Goal: Transaction & Acquisition: Book appointment/travel/reservation

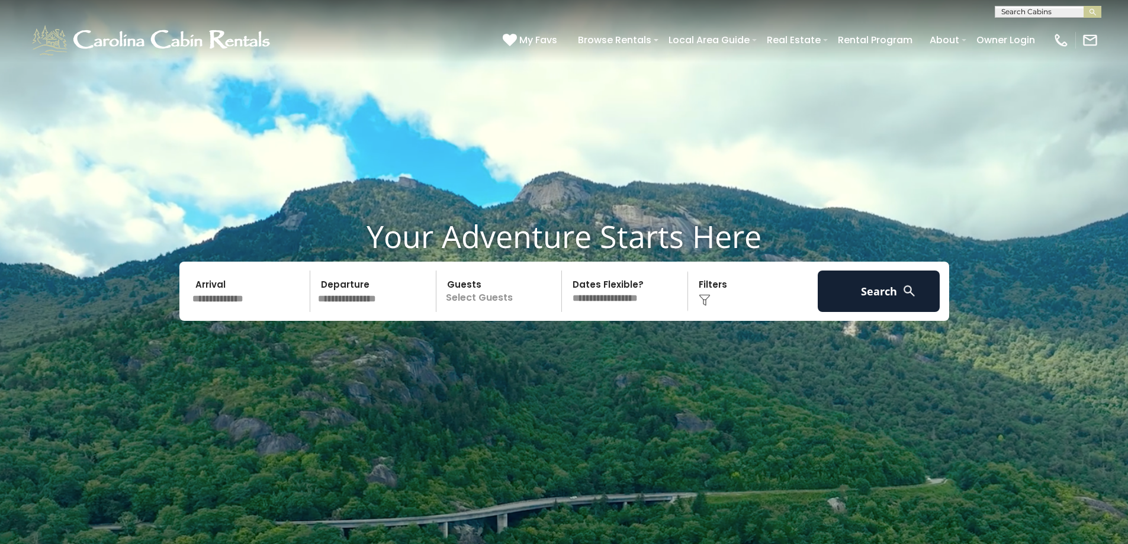
click at [237, 300] on input "text" at bounding box center [249, 291] width 123 height 41
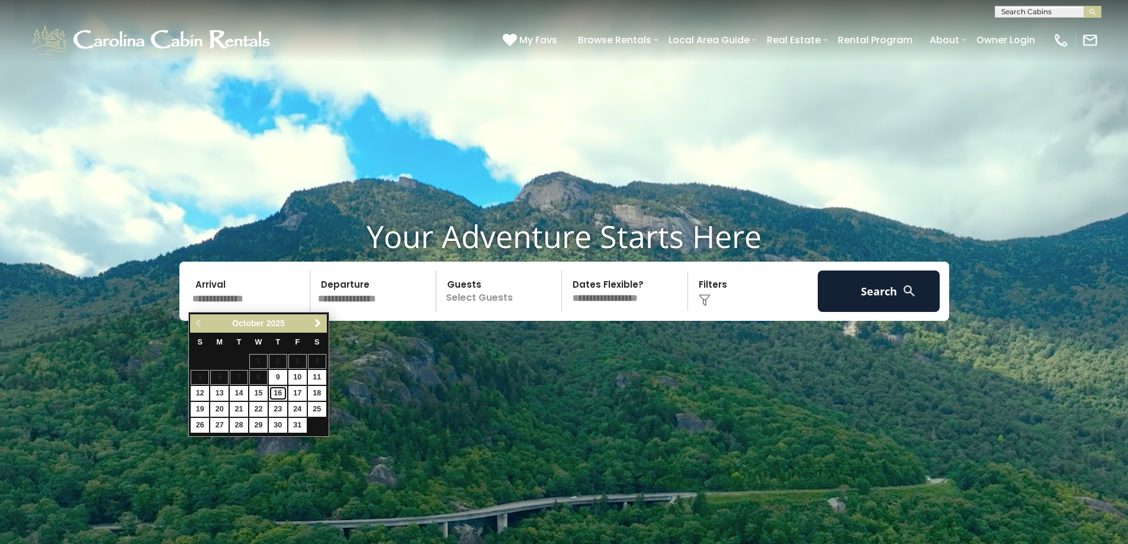
click at [285, 395] on link "16" at bounding box center [278, 393] width 18 height 15
type input "********"
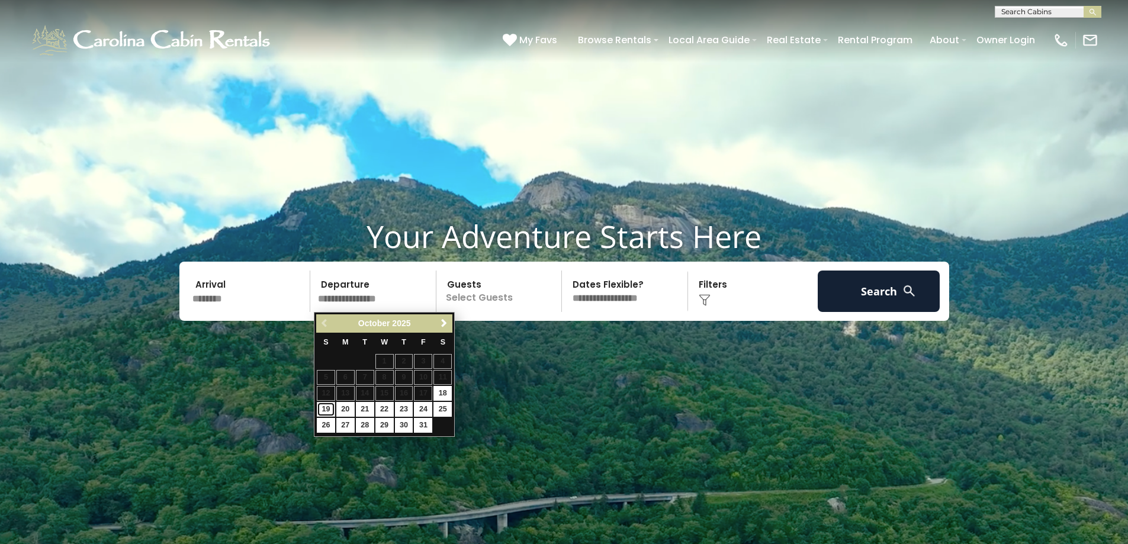
click at [320, 406] on link "19" at bounding box center [326, 409] width 18 height 15
type input "********"
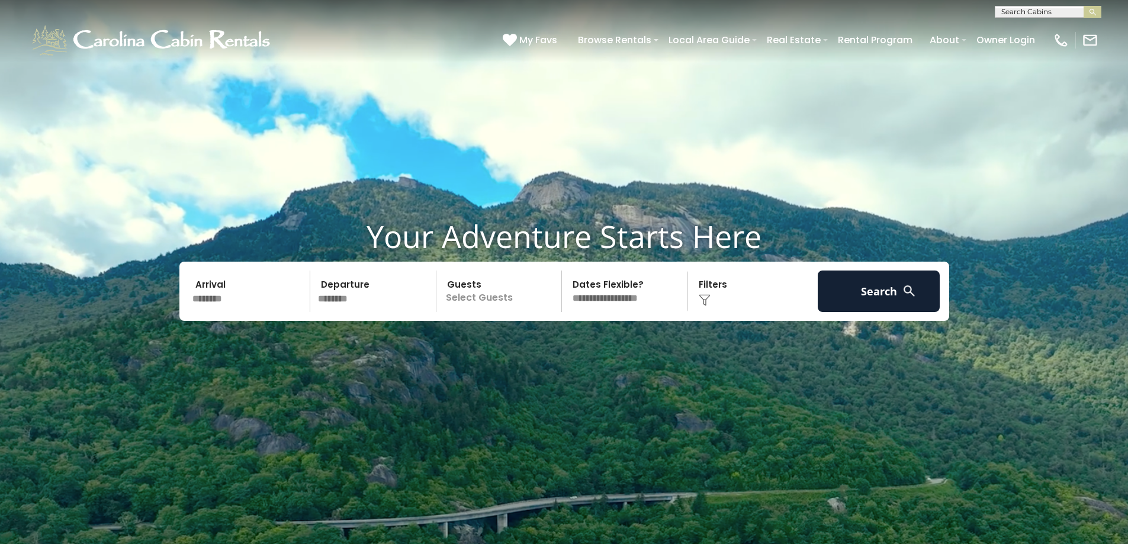
click at [502, 294] on p "Select Guests" at bounding box center [501, 291] width 122 height 41
click at [557, 341] on span "+" at bounding box center [558, 340] width 5 height 12
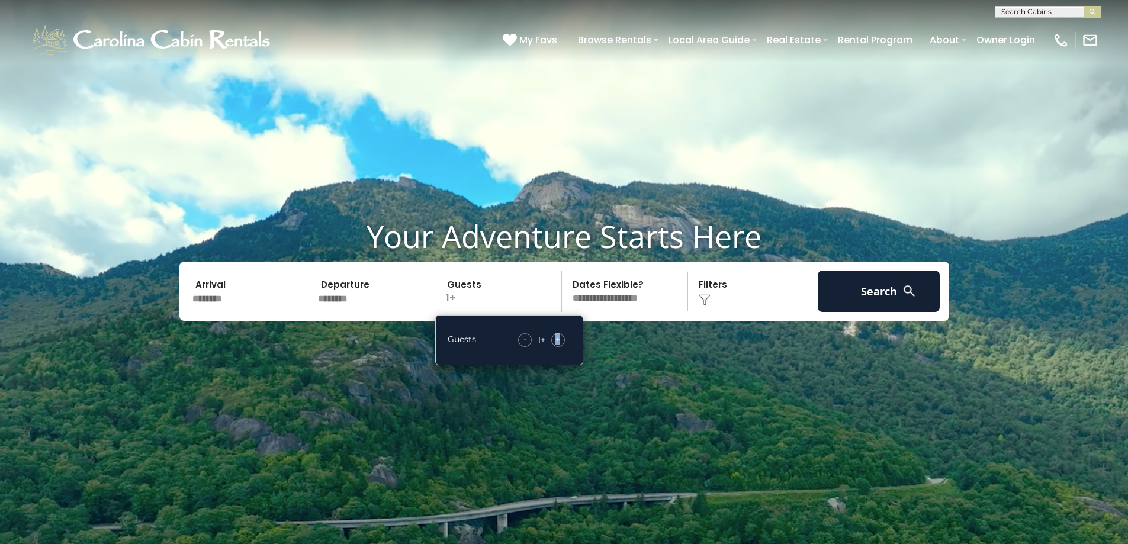
click at [557, 341] on span "+" at bounding box center [558, 340] width 5 height 12
click at [708, 294] on img at bounding box center [705, 300] width 12 height 12
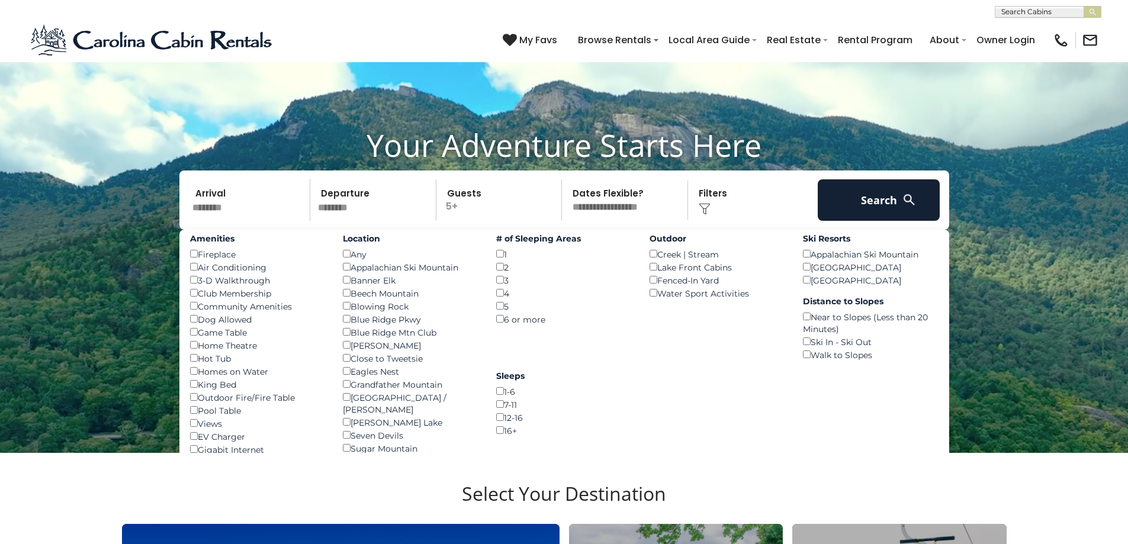
scroll to position [118, 0]
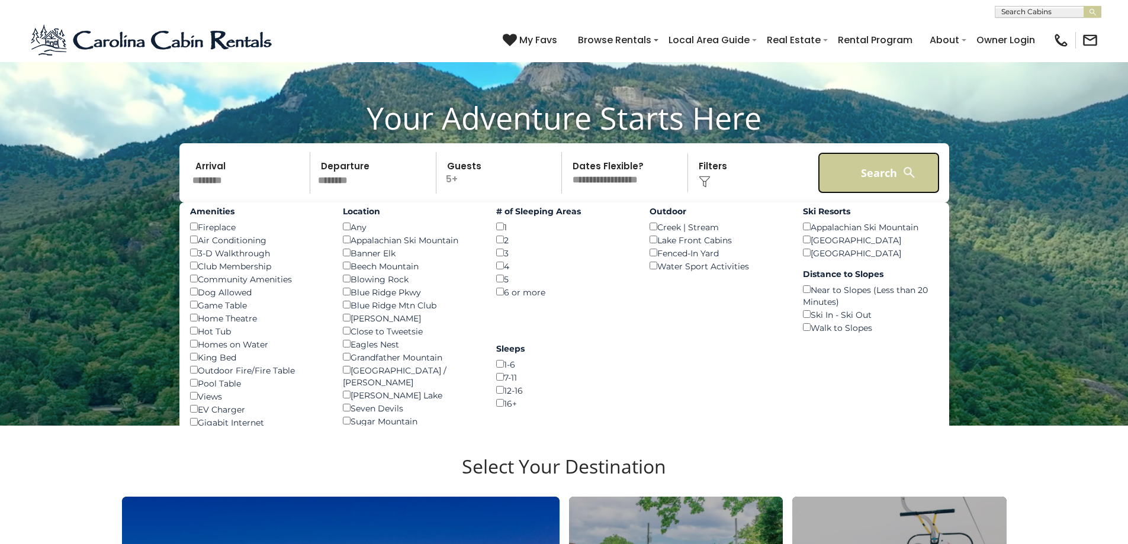
click at [867, 178] on button "Search" at bounding box center [879, 172] width 123 height 41
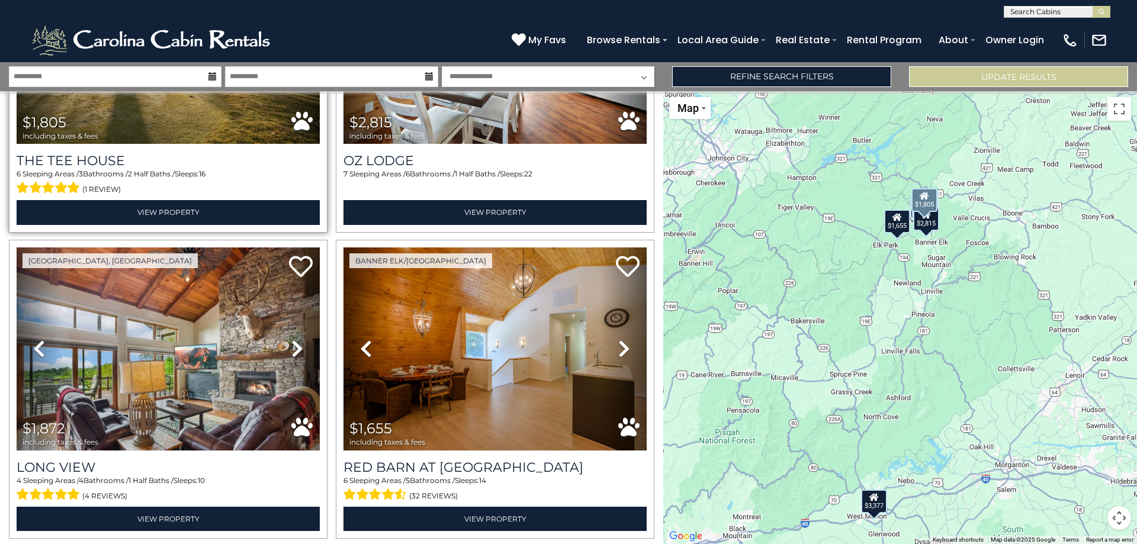
scroll to position [533, 0]
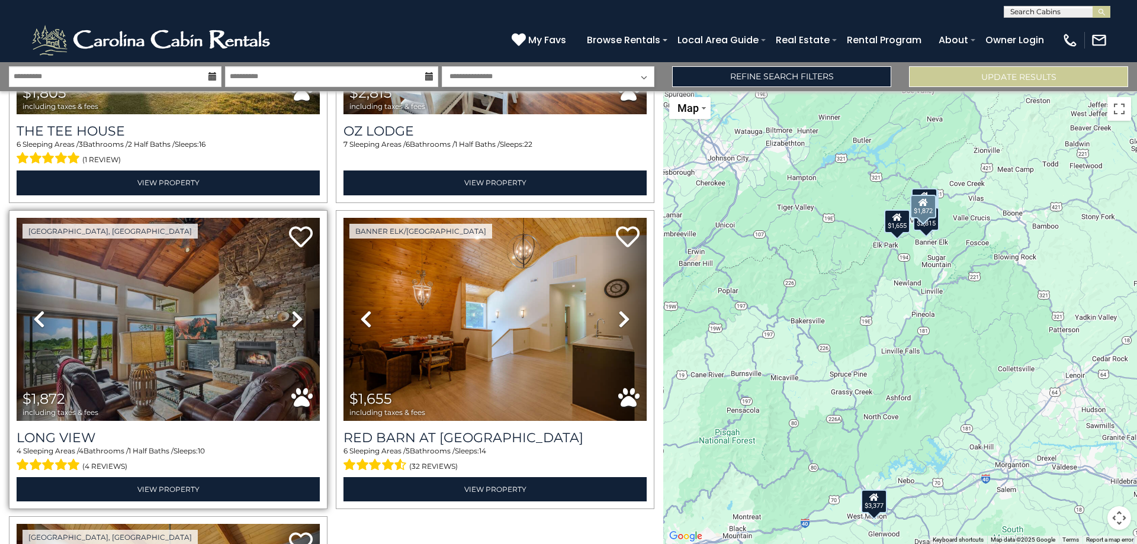
click at [293, 313] on icon at bounding box center [297, 319] width 12 height 19
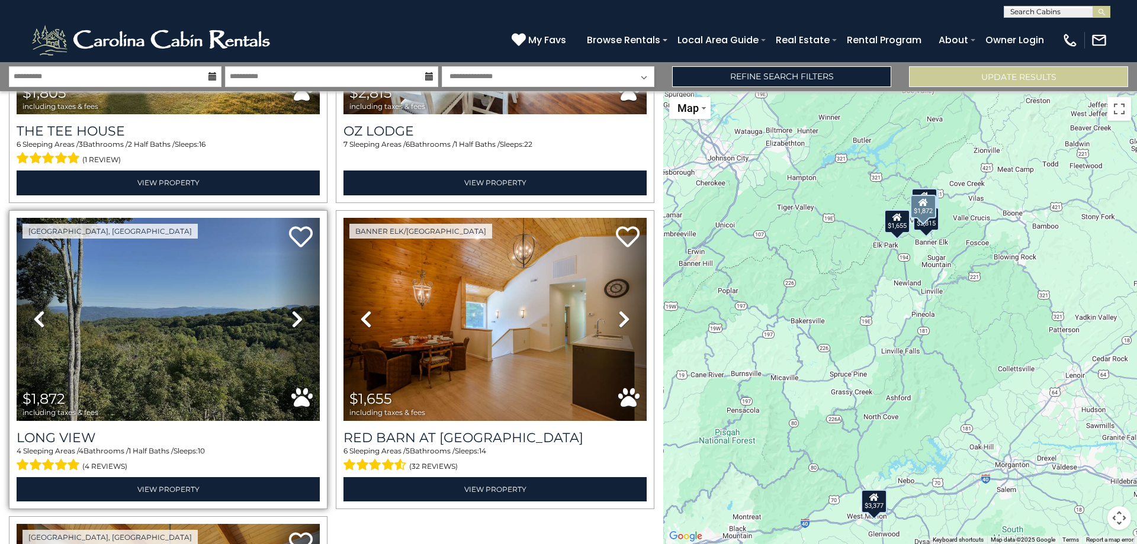
click at [293, 313] on icon at bounding box center [297, 319] width 12 height 19
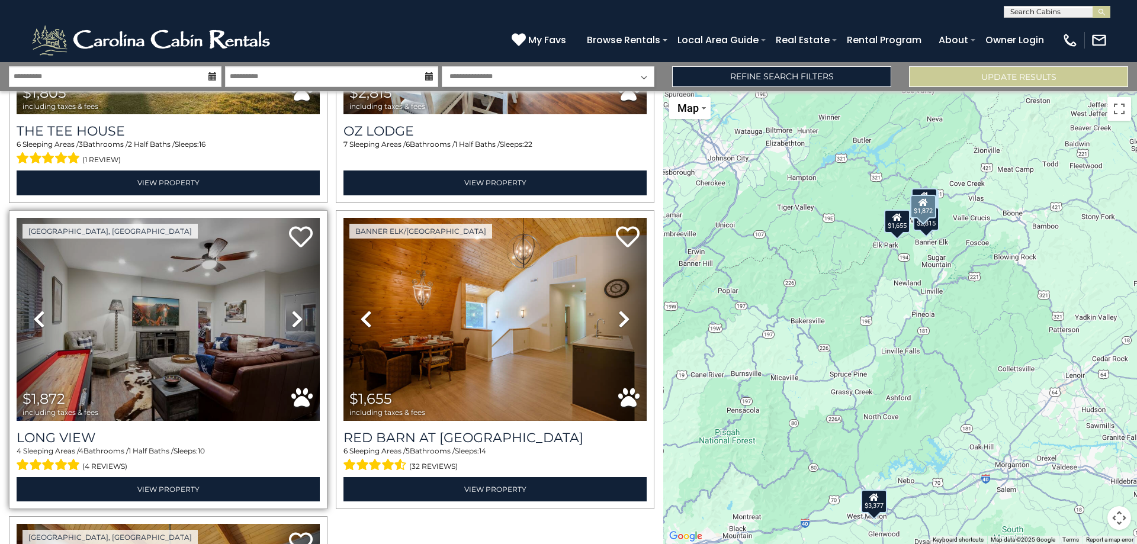
click at [293, 313] on icon at bounding box center [297, 319] width 12 height 19
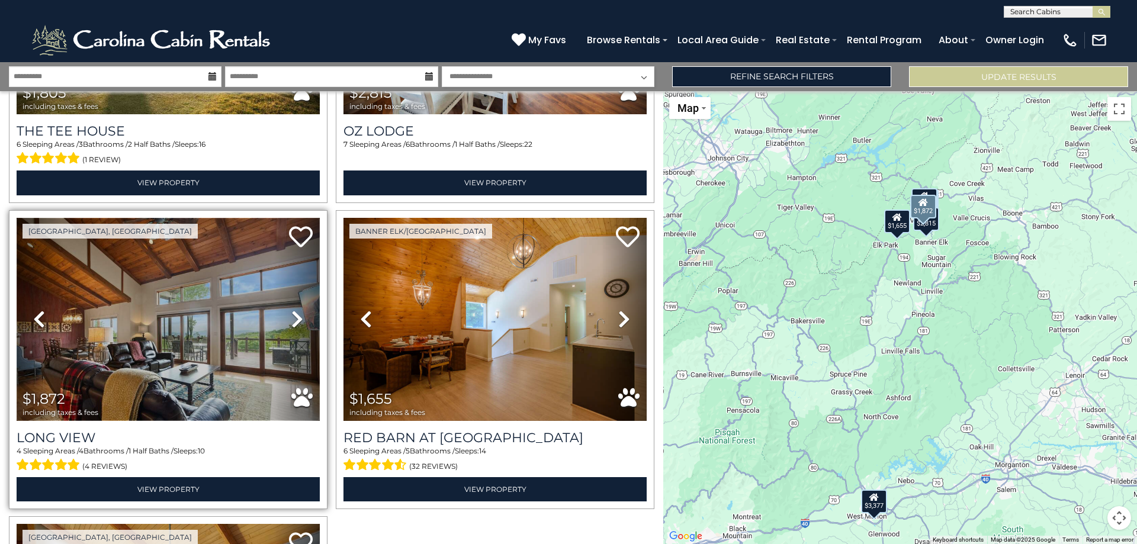
click at [168, 319] on img at bounding box center [168, 319] width 303 height 203
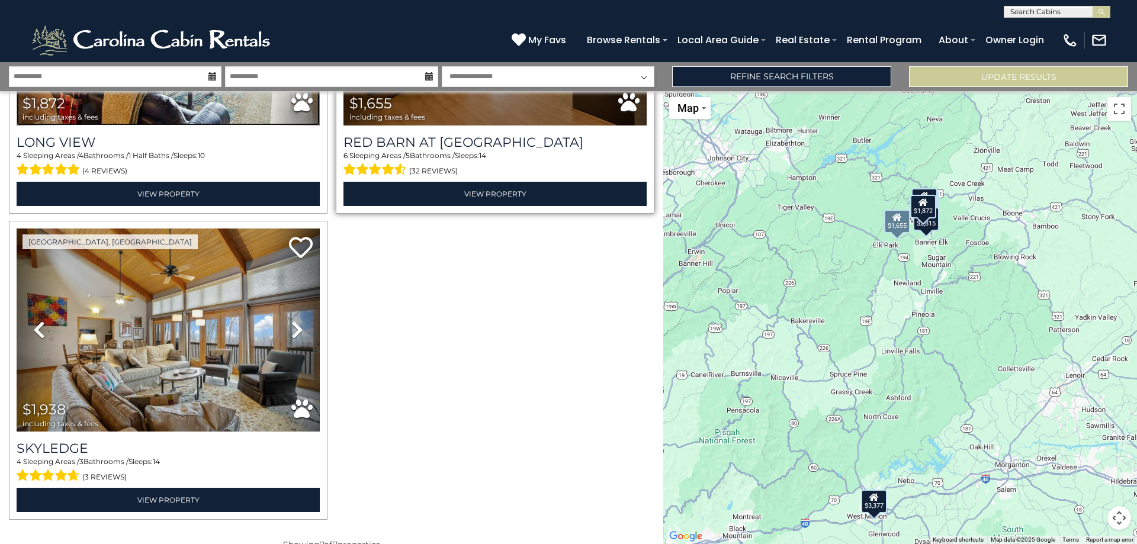
scroll to position [829, 0]
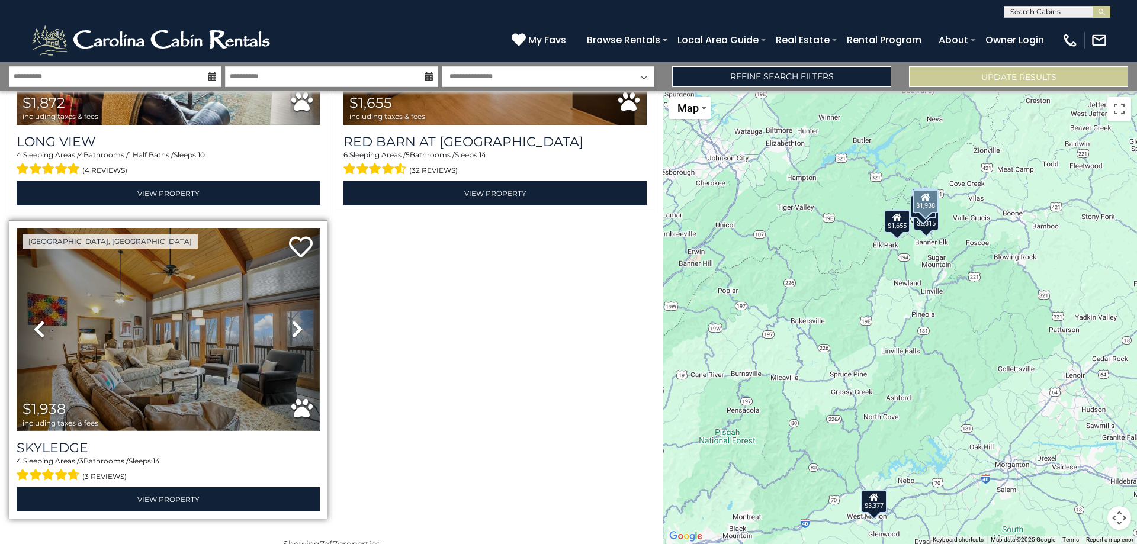
click at [219, 331] on img at bounding box center [168, 329] width 303 height 203
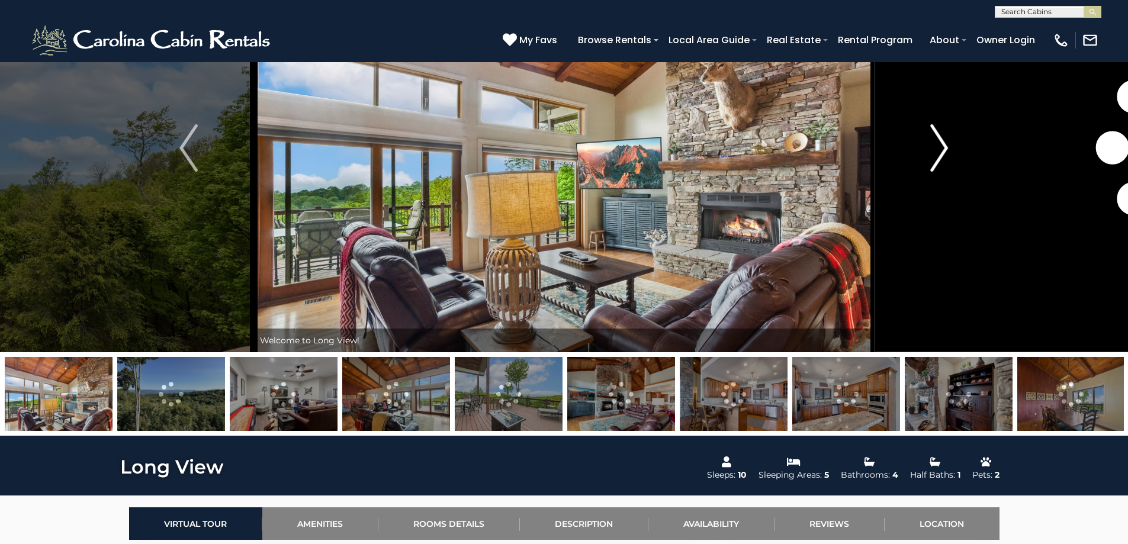
scroll to position [118, 0]
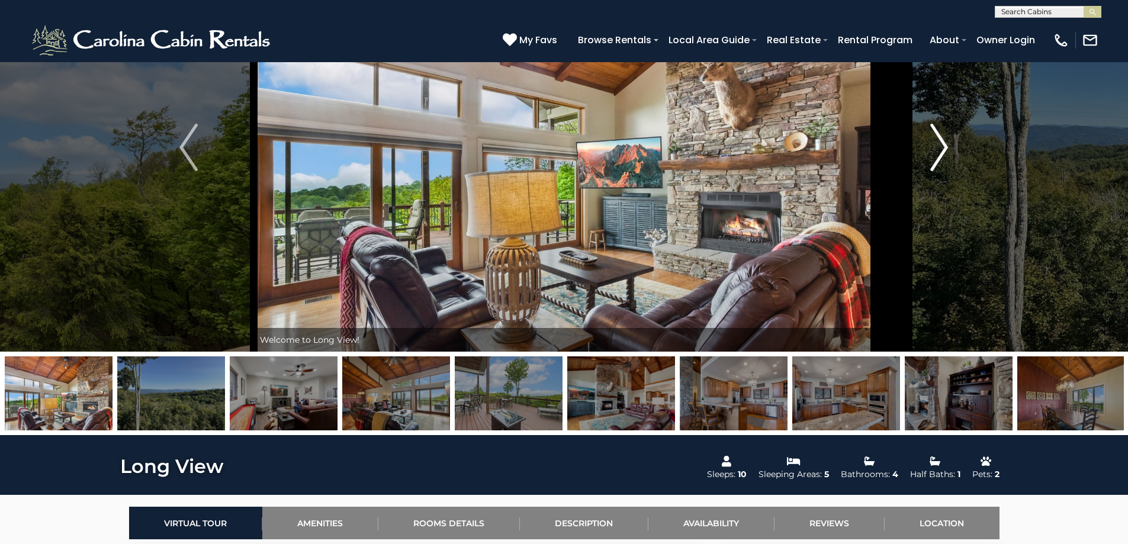
click at [935, 151] on img "Next" at bounding box center [940, 147] width 18 height 47
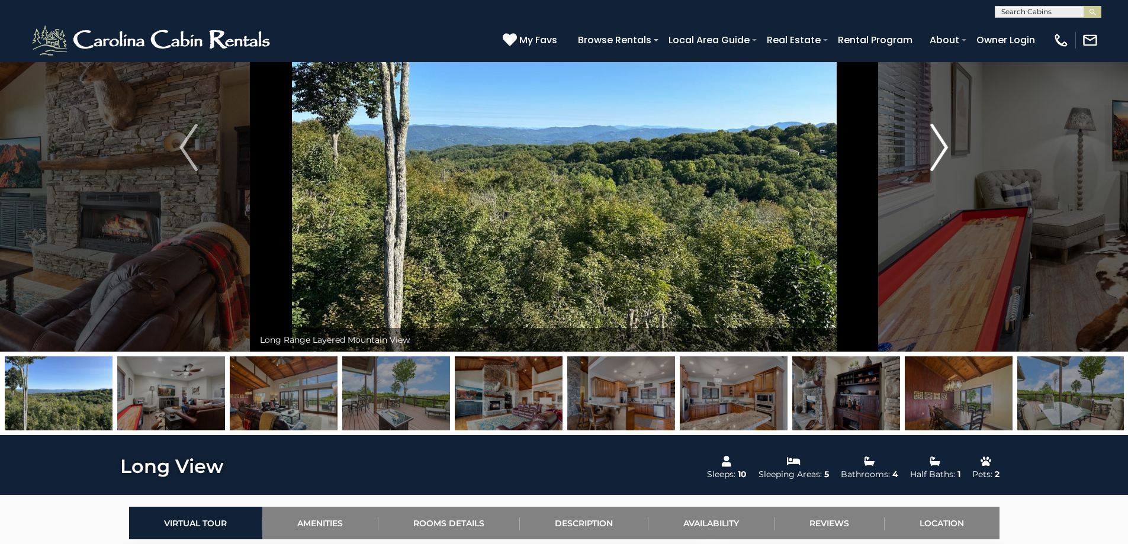
click at [935, 151] on img "Next" at bounding box center [940, 147] width 18 height 47
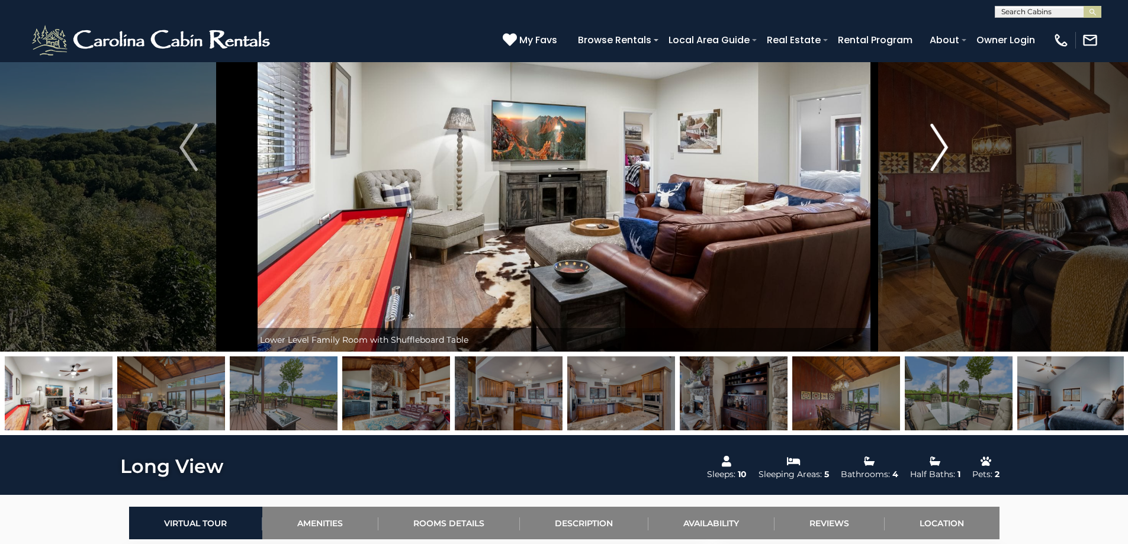
click at [935, 151] on img "Next" at bounding box center [940, 147] width 18 height 47
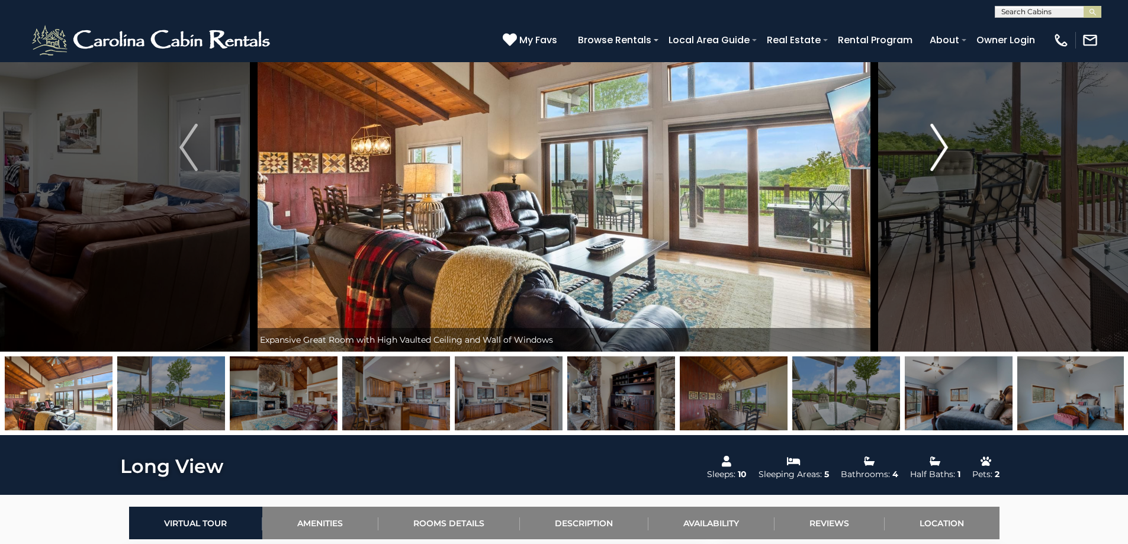
click at [935, 151] on img "Next" at bounding box center [940, 147] width 18 height 47
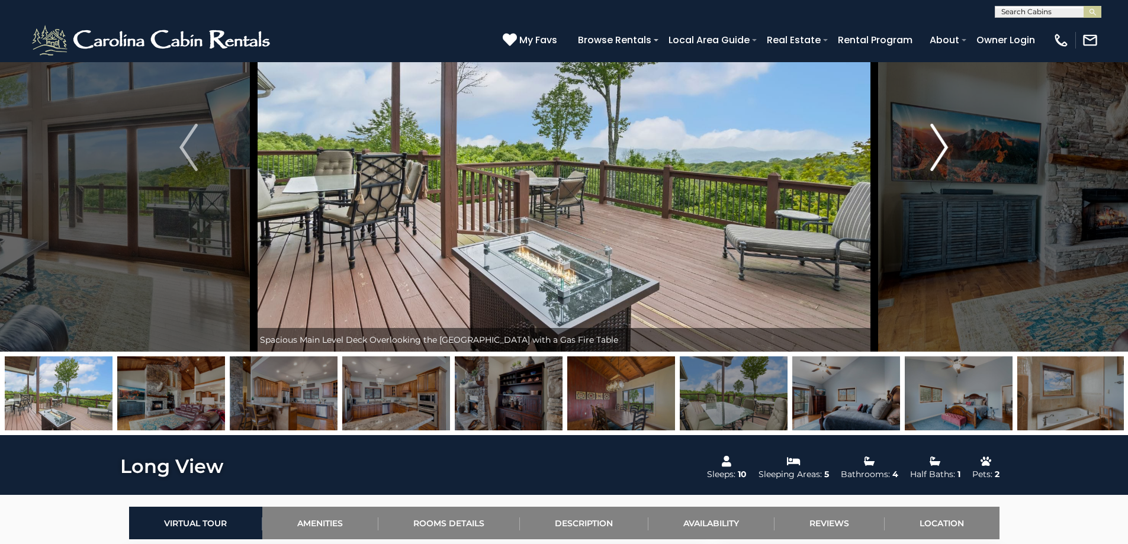
click at [935, 151] on img "Next" at bounding box center [940, 147] width 18 height 47
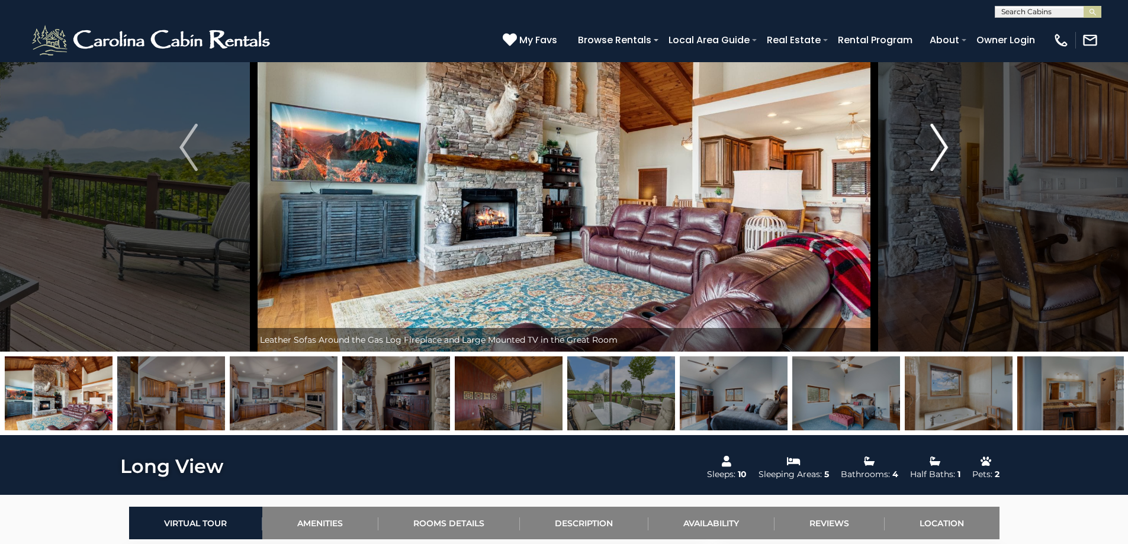
click at [935, 151] on img "Next" at bounding box center [940, 147] width 18 height 47
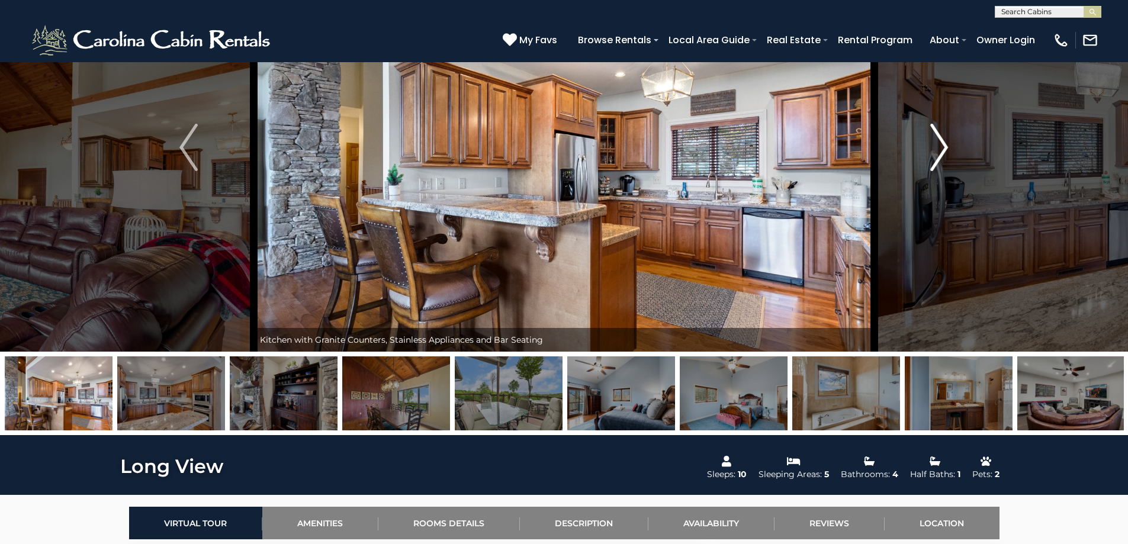
click at [935, 151] on img "Next" at bounding box center [940, 147] width 18 height 47
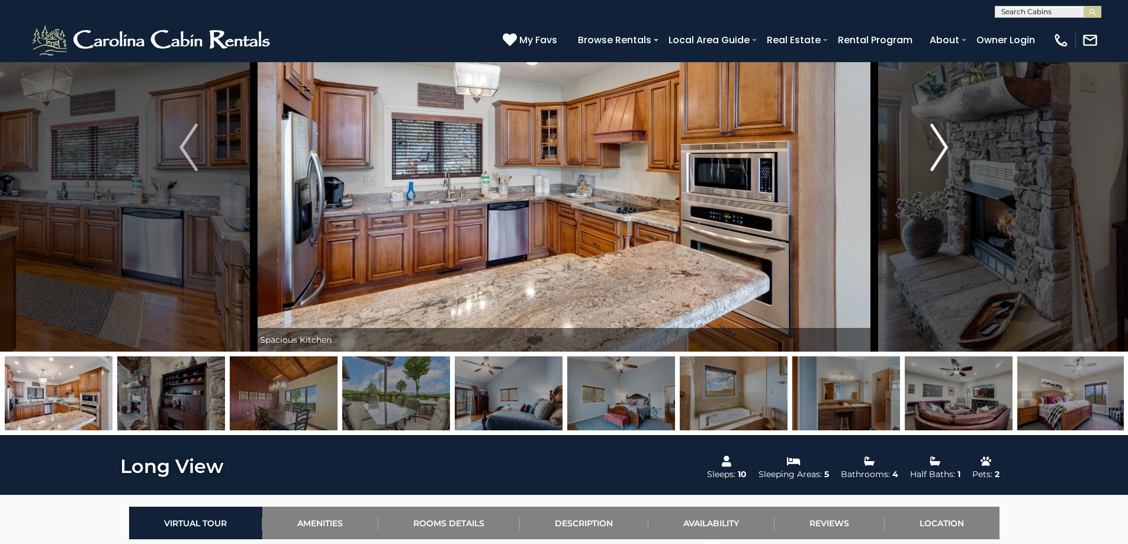
click at [935, 151] on img "Next" at bounding box center [940, 147] width 18 height 47
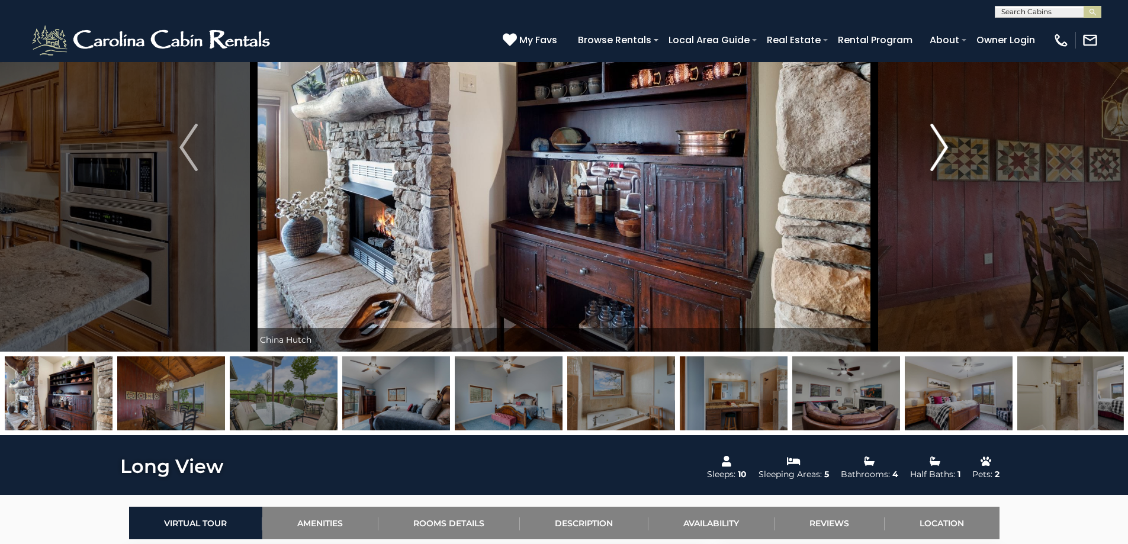
click at [935, 151] on img "Next" at bounding box center [940, 147] width 18 height 47
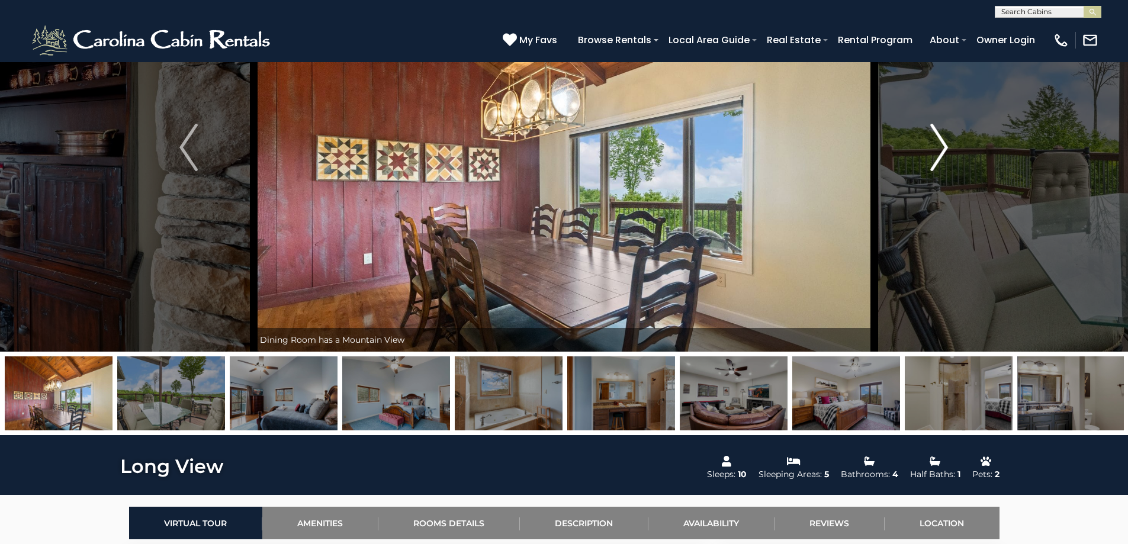
click at [935, 151] on img "Next" at bounding box center [940, 147] width 18 height 47
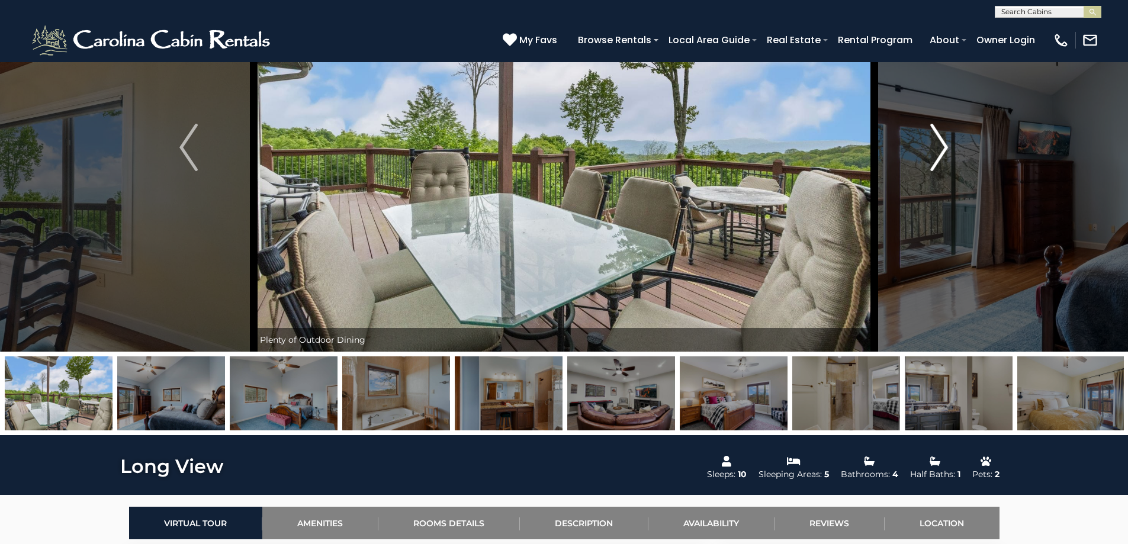
click at [935, 151] on img "Next" at bounding box center [940, 147] width 18 height 47
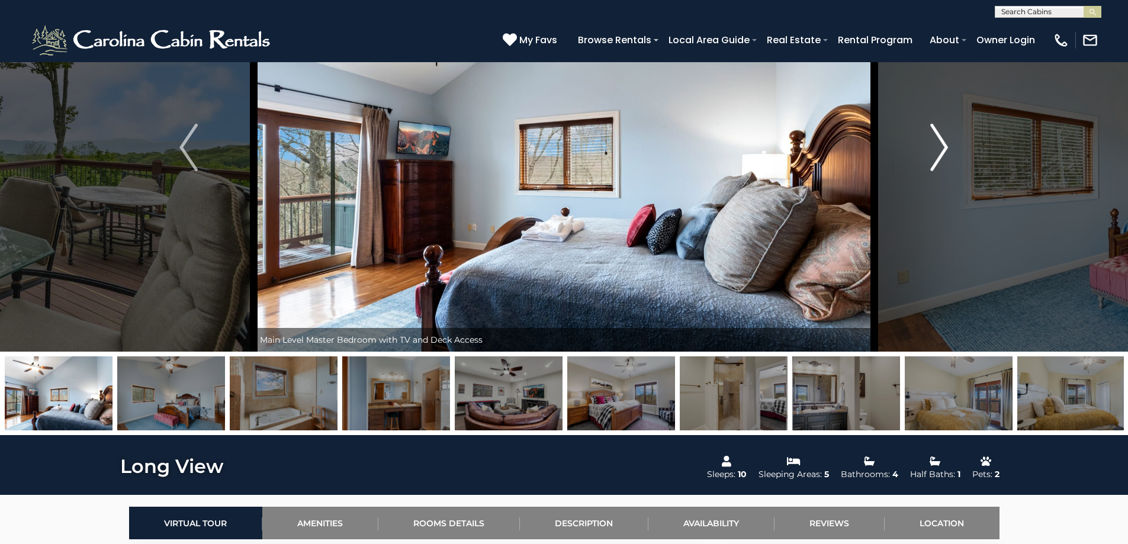
click at [935, 151] on img "Next" at bounding box center [940, 147] width 18 height 47
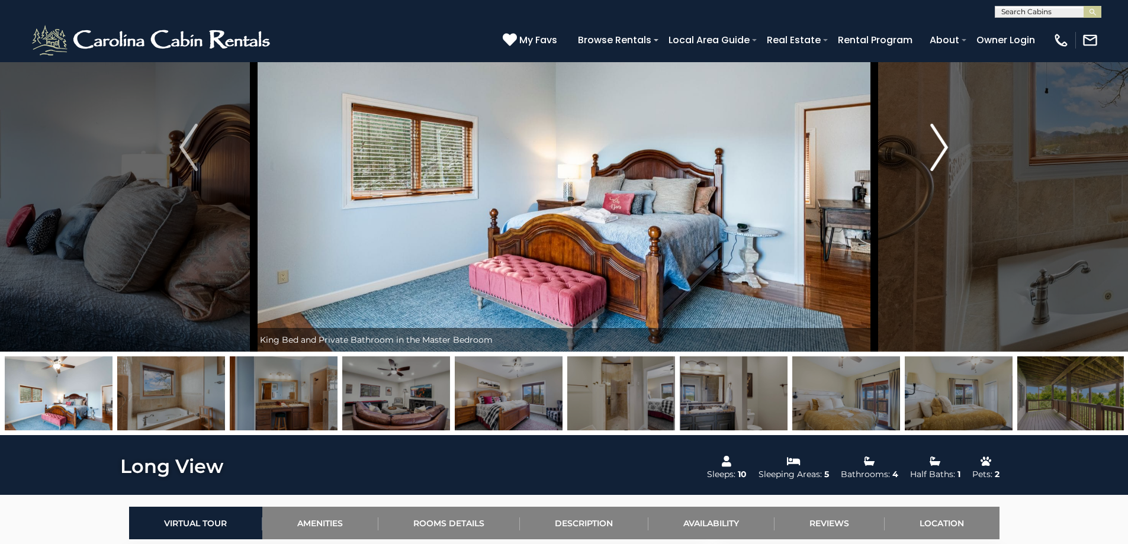
click at [935, 151] on img "Next" at bounding box center [940, 147] width 18 height 47
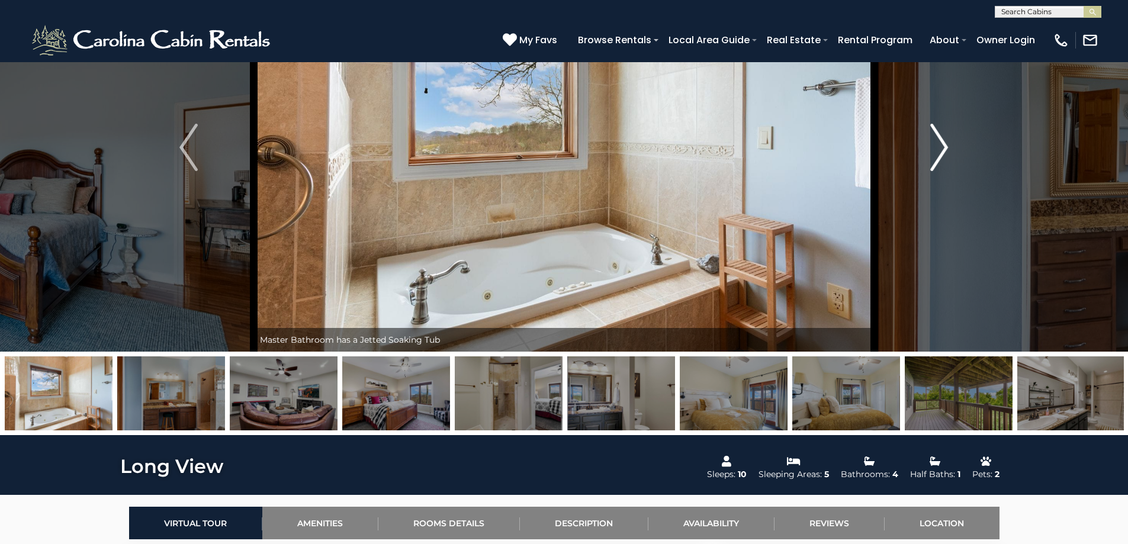
click at [935, 151] on img "Next" at bounding box center [940, 147] width 18 height 47
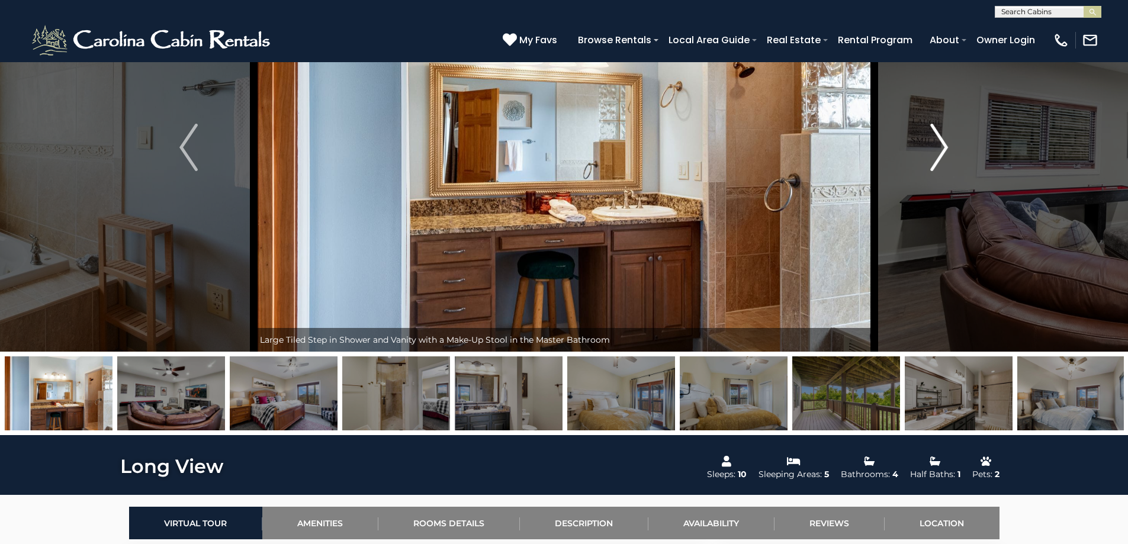
click at [935, 151] on img "Next" at bounding box center [940, 147] width 18 height 47
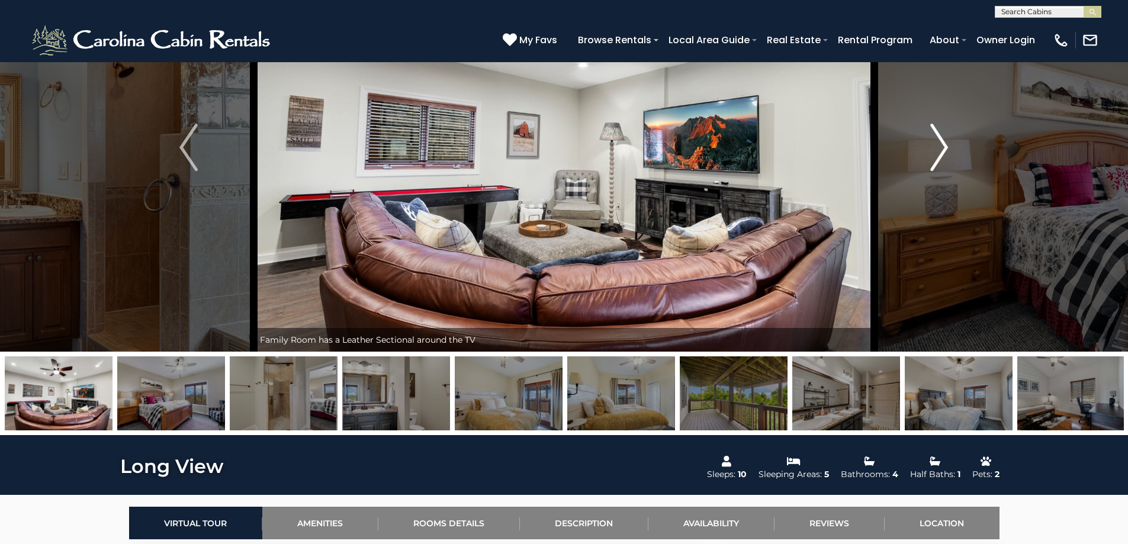
click at [935, 151] on img "Next" at bounding box center [940, 147] width 18 height 47
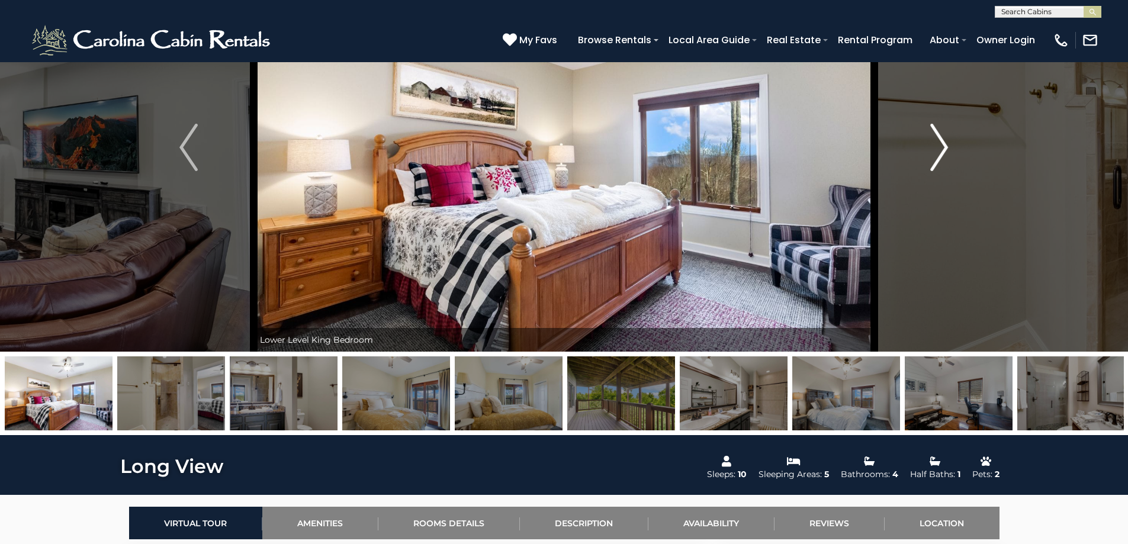
click at [935, 151] on img "Next" at bounding box center [940, 147] width 18 height 47
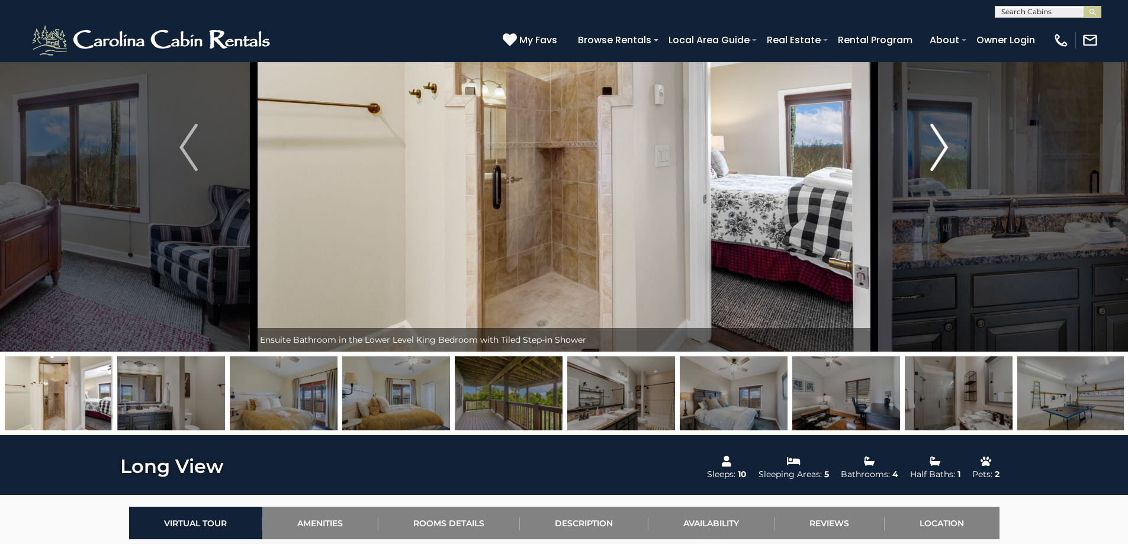
click at [935, 151] on img "Next" at bounding box center [940, 147] width 18 height 47
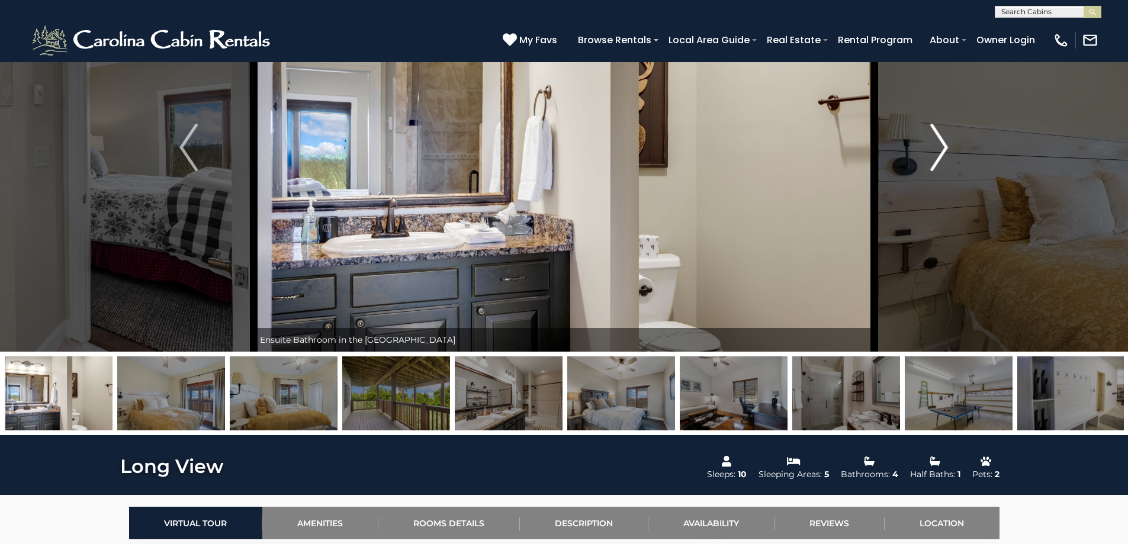
click at [935, 151] on img "Next" at bounding box center [940, 147] width 18 height 47
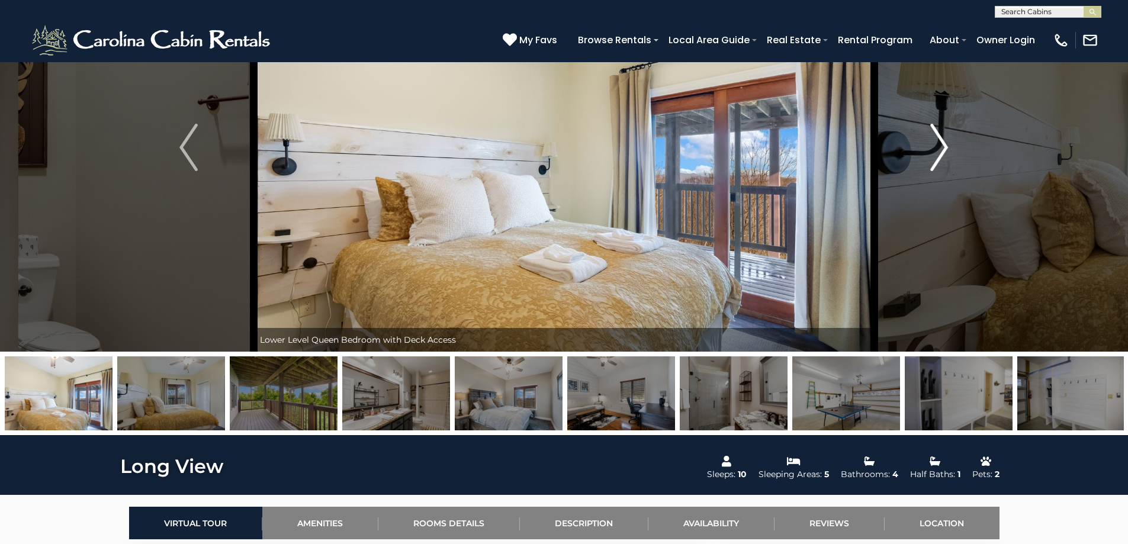
click at [935, 151] on img "Next" at bounding box center [940, 147] width 18 height 47
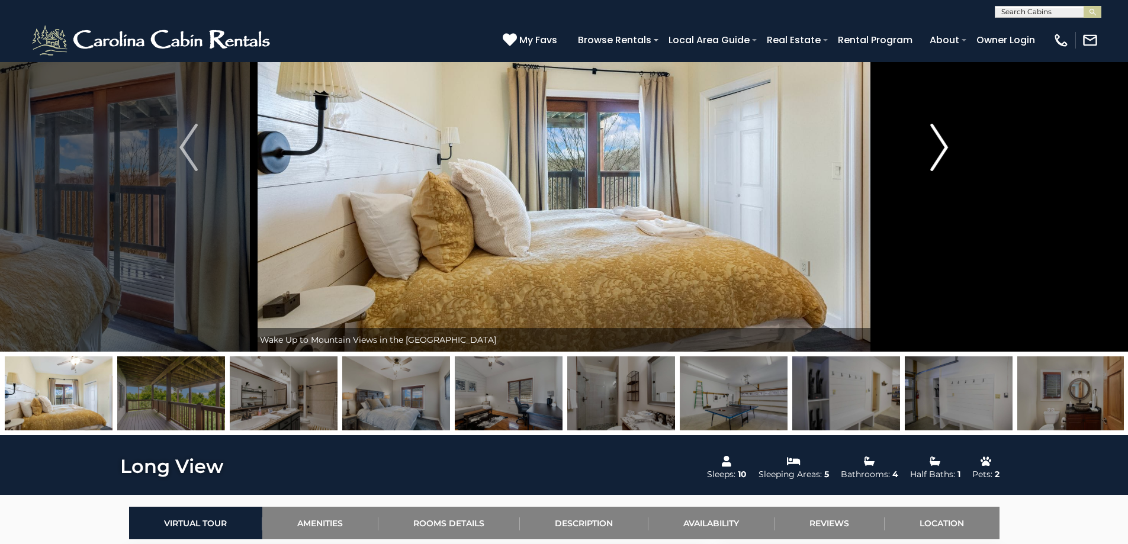
click at [935, 151] on img "Next" at bounding box center [940, 147] width 18 height 47
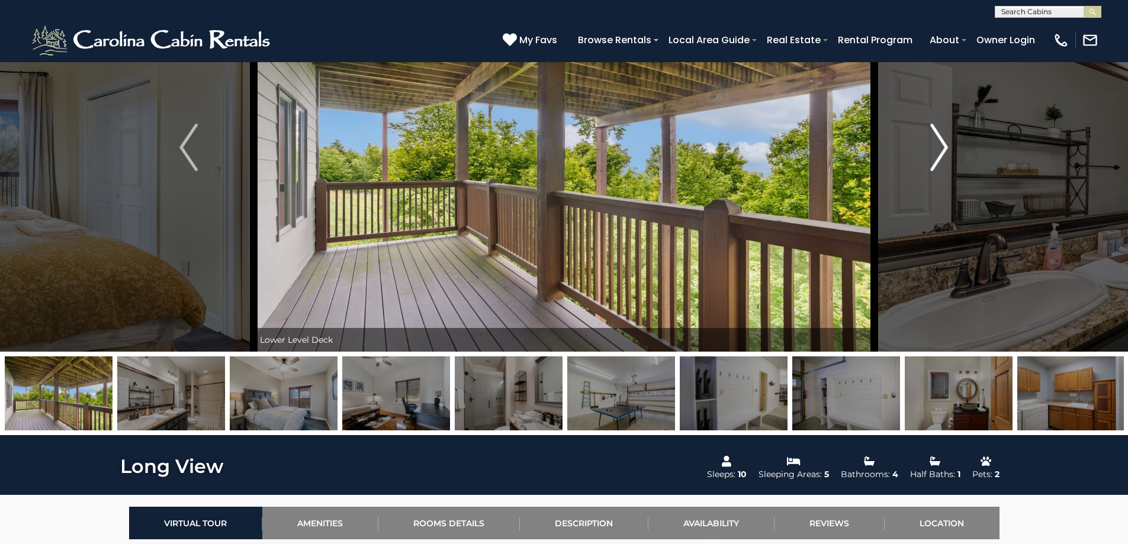
click at [935, 151] on img "Next" at bounding box center [940, 147] width 18 height 47
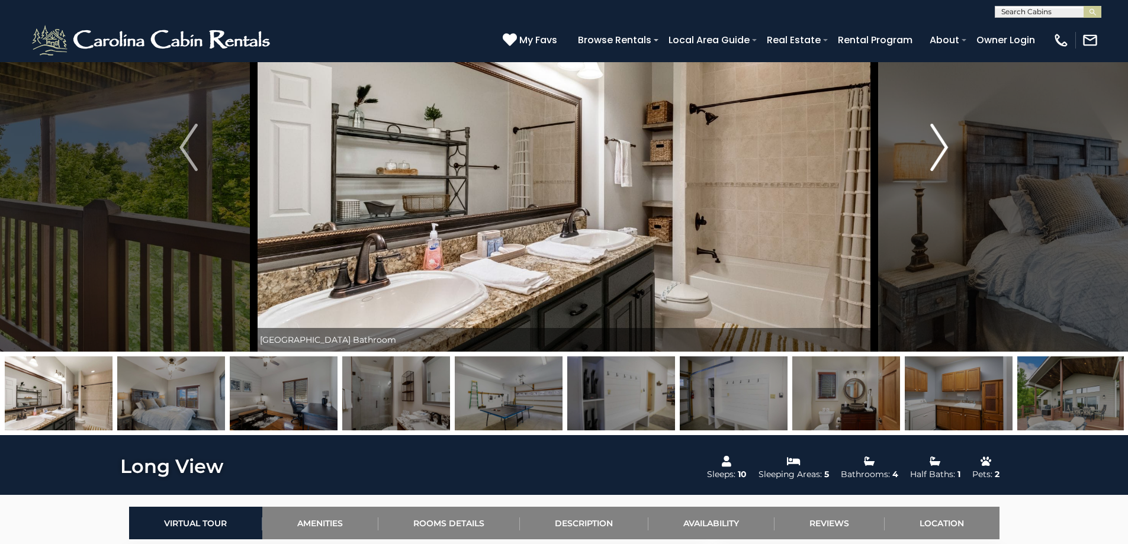
click at [935, 151] on img "Next" at bounding box center [940, 147] width 18 height 47
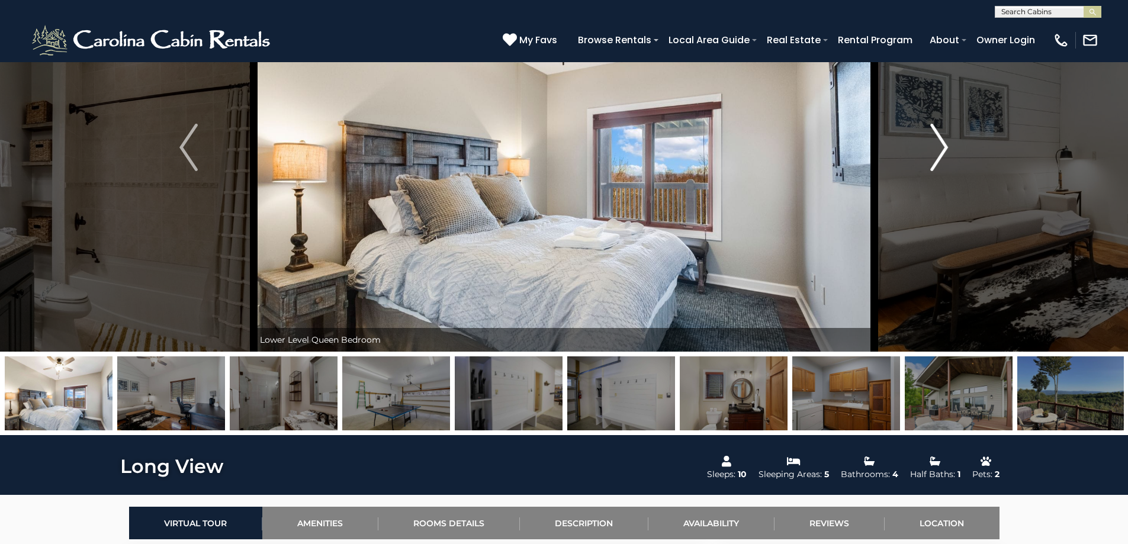
click at [935, 151] on img "Next" at bounding box center [940, 147] width 18 height 47
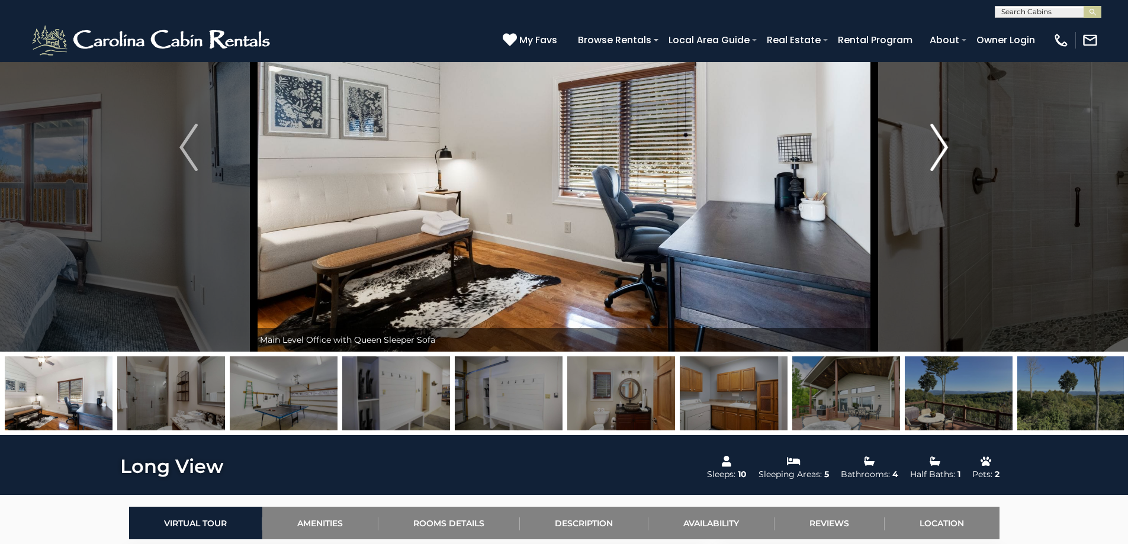
click at [935, 151] on img "Next" at bounding box center [940, 147] width 18 height 47
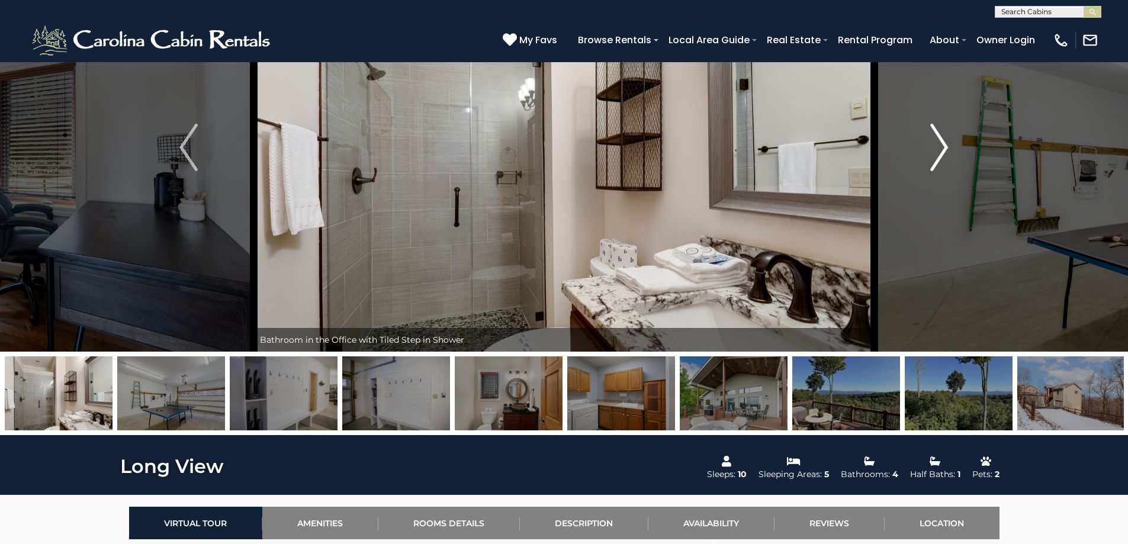
click at [935, 151] on img "Next" at bounding box center [940, 147] width 18 height 47
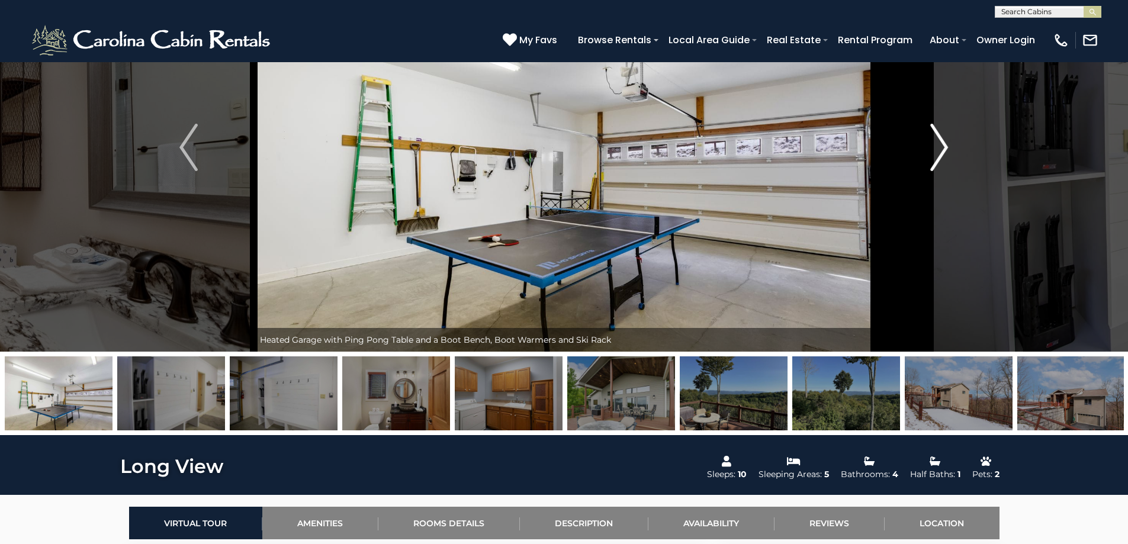
click at [935, 151] on img "Next" at bounding box center [940, 147] width 18 height 47
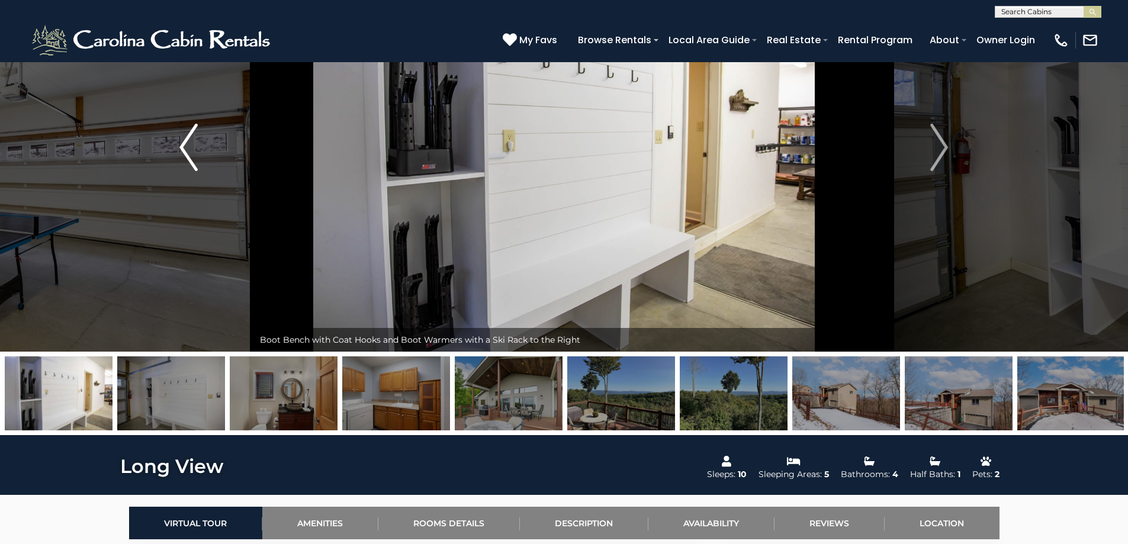
click at [183, 158] on img "Previous" at bounding box center [188, 147] width 18 height 47
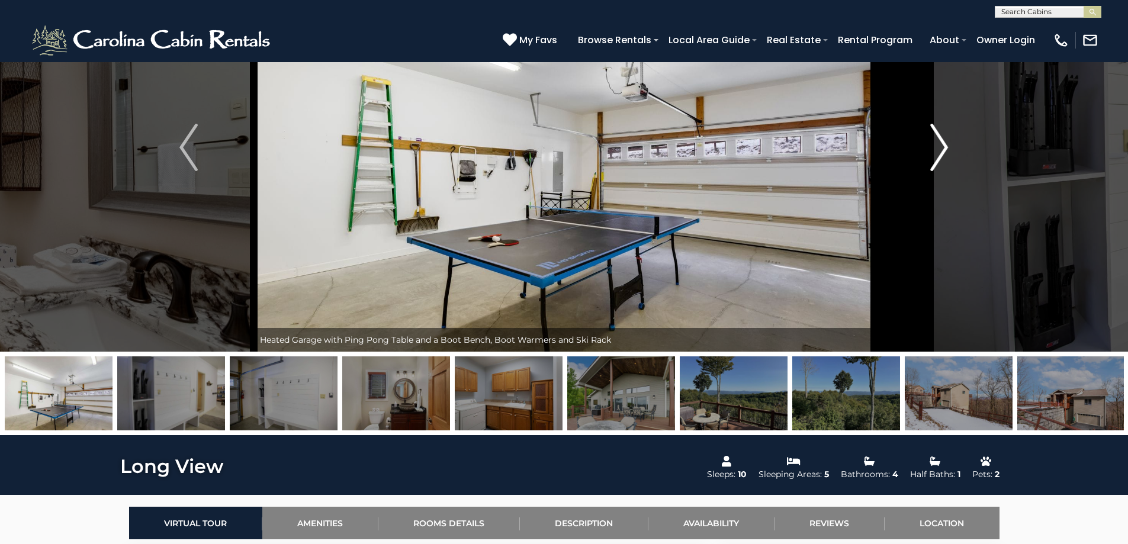
click at [941, 148] on img "Next" at bounding box center [940, 147] width 18 height 47
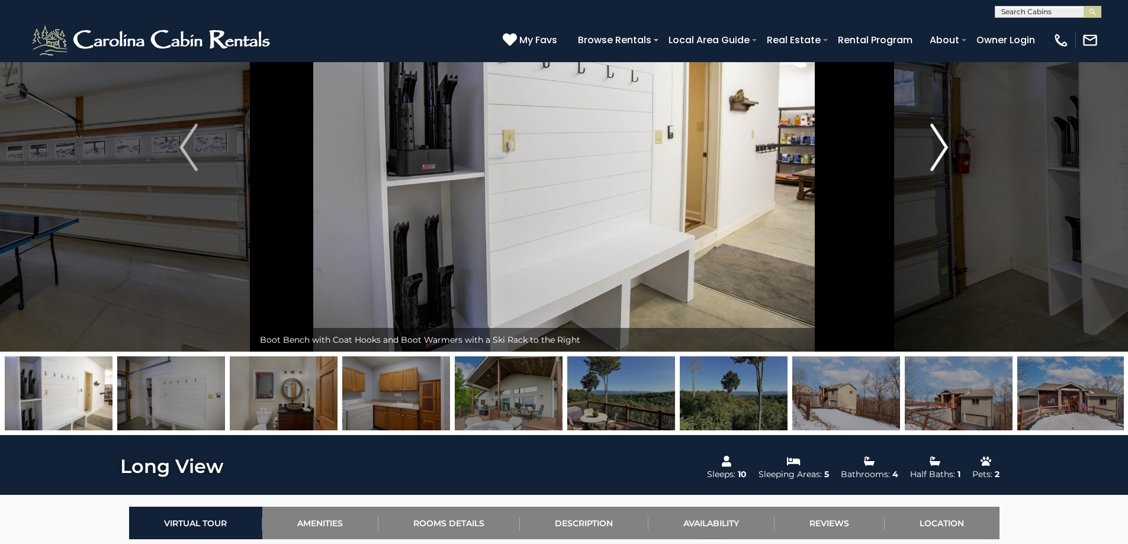
click at [941, 148] on img "Next" at bounding box center [940, 147] width 18 height 47
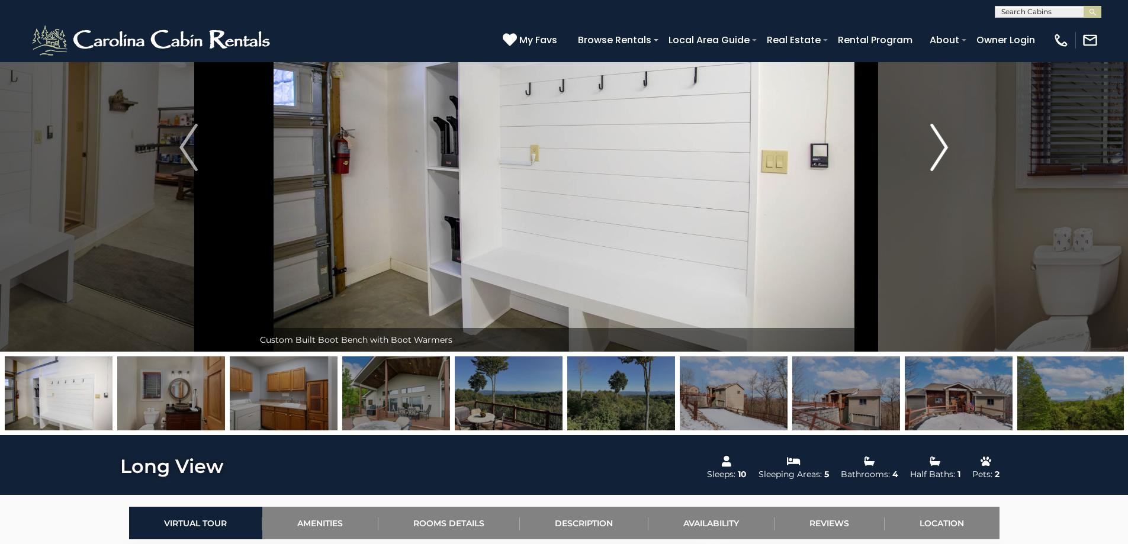
click at [941, 148] on img "Next" at bounding box center [940, 147] width 18 height 47
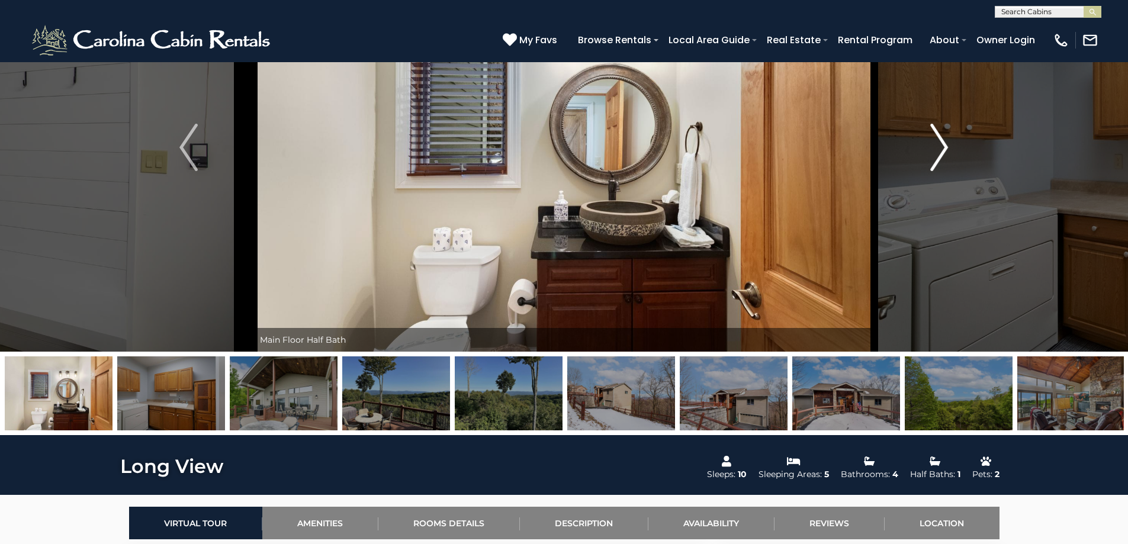
click at [941, 148] on img "Next" at bounding box center [940, 147] width 18 height 47
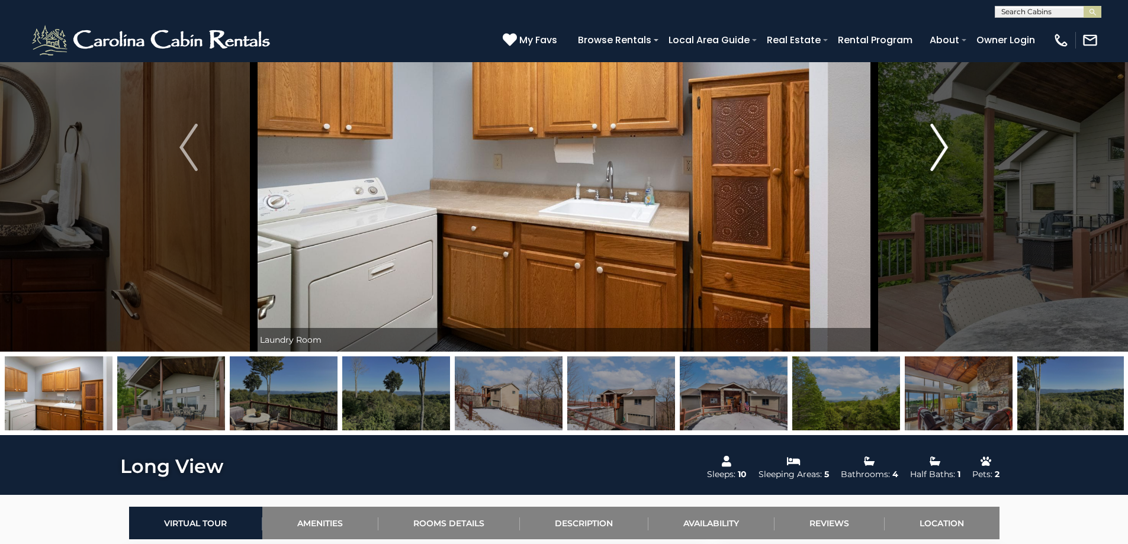
click at [941, 148] on img "Next" at bounding box center [940, 147] width 18 height 47
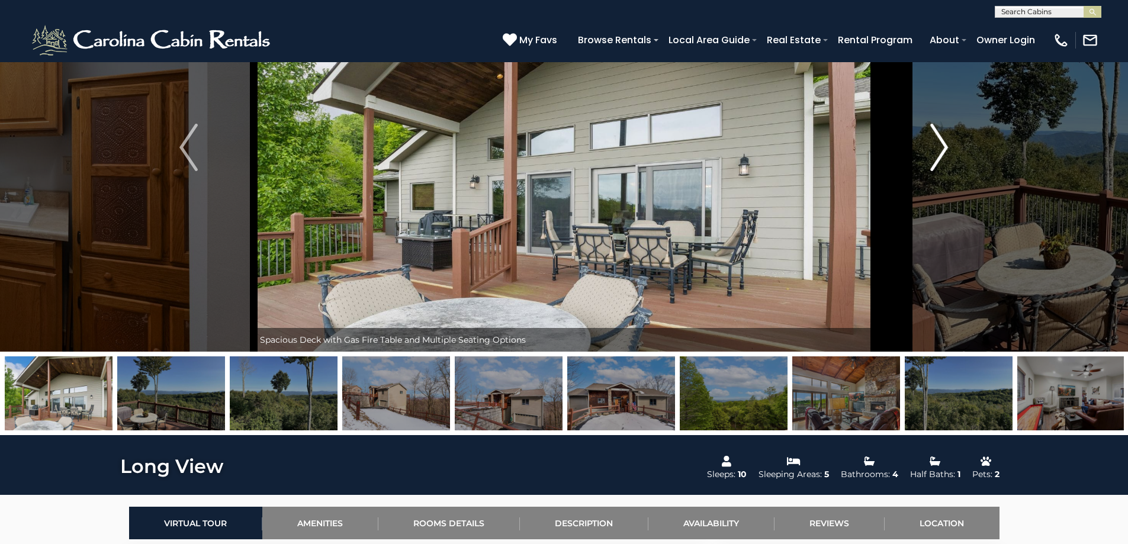
click at [941, 148] on img "Next" at bounding box center [940, 147] width 18 height 47
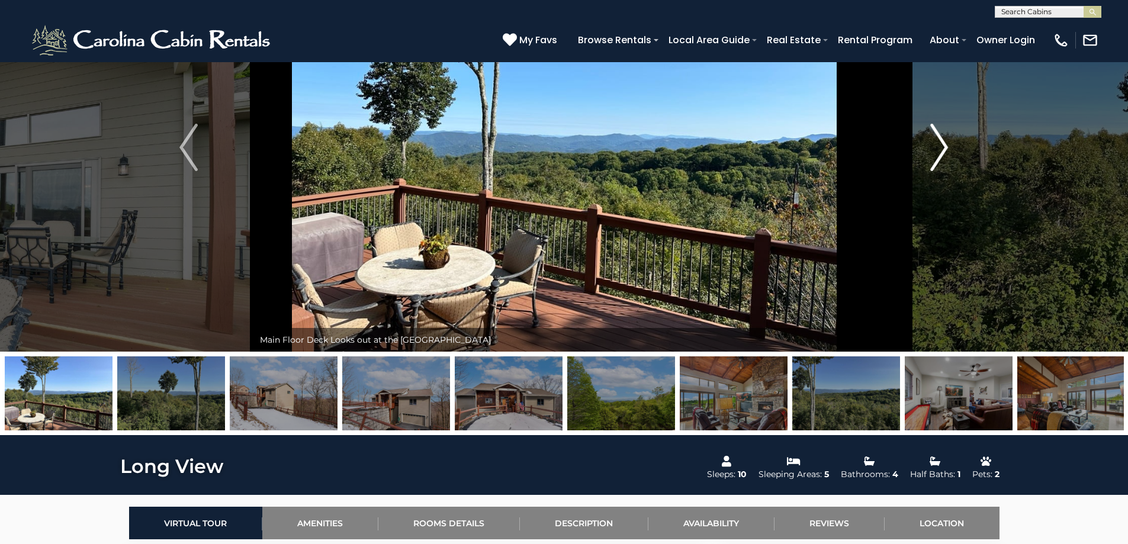
click at [941, 148] on img "Next" at bounding box center [940, 147] width 18 height 47
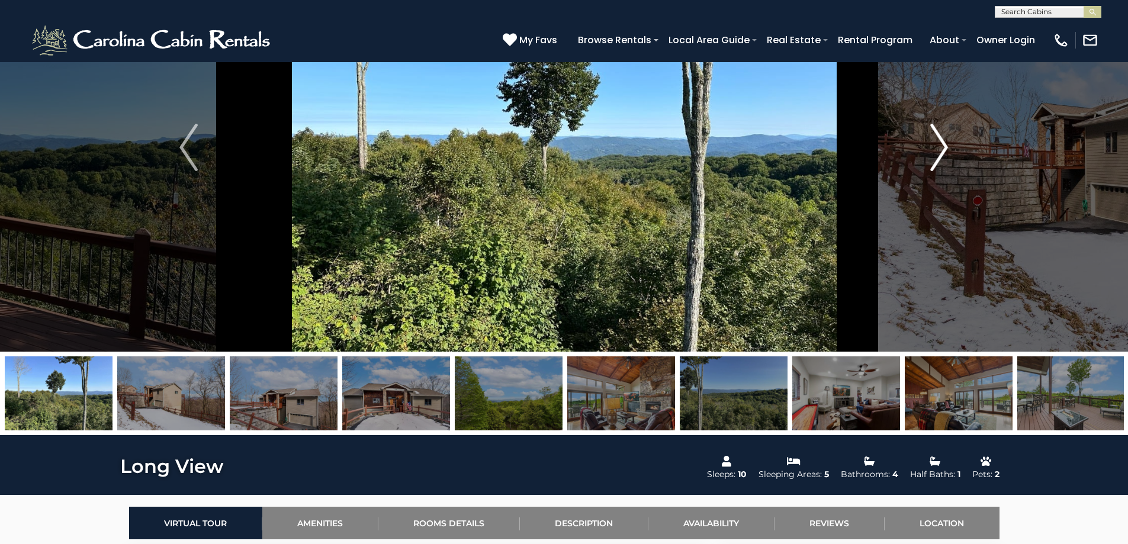
click at [941, 148] on img "Next" at bounding box center [940, 147] width 18 height 47
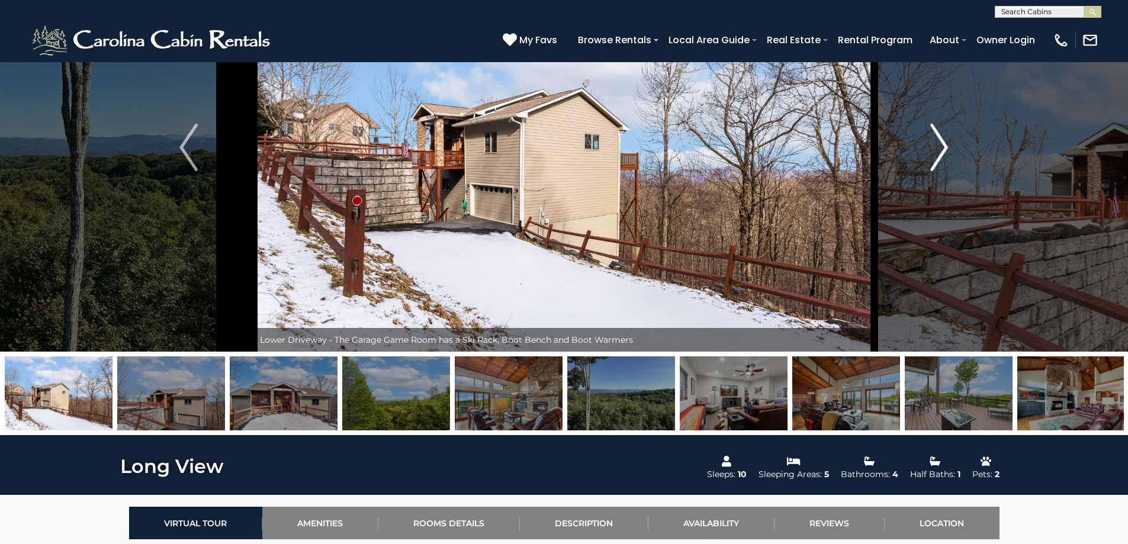
click at [934, 158] on img "Next" at bounding box center [940, 147] width 18 height 47
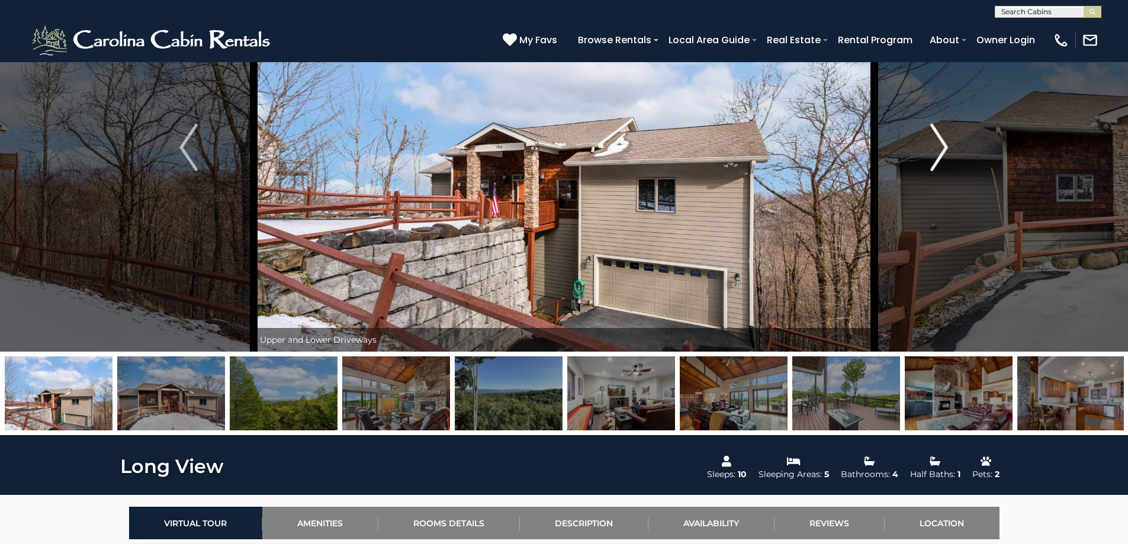
click at [934, 158] on img "Next" at bounding box center [940, 147] width 18 height 47
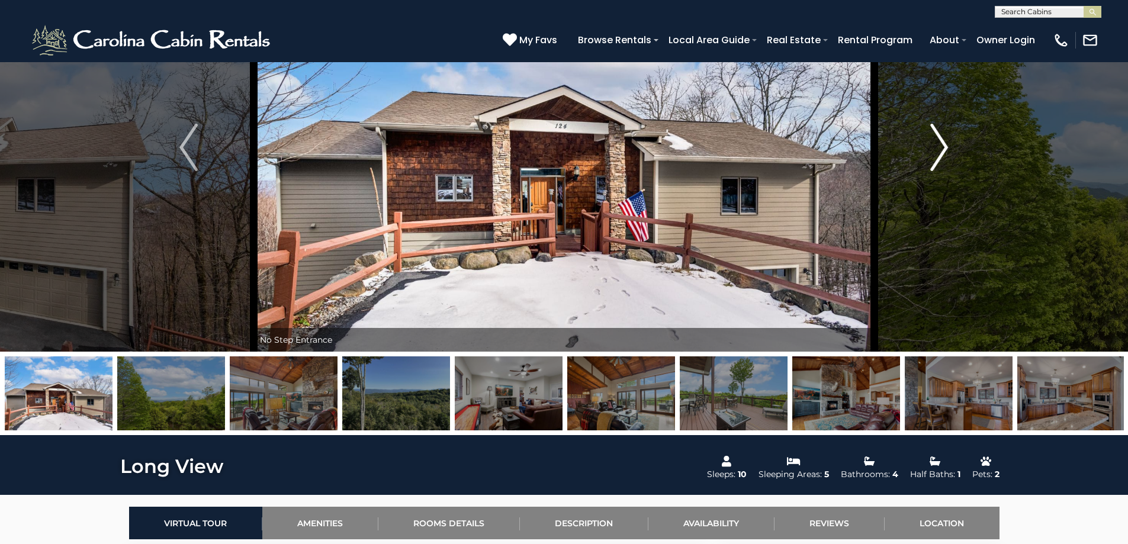
click at [934, 158] on img "Next" at bounding box center [940, 147] width 18 height 47
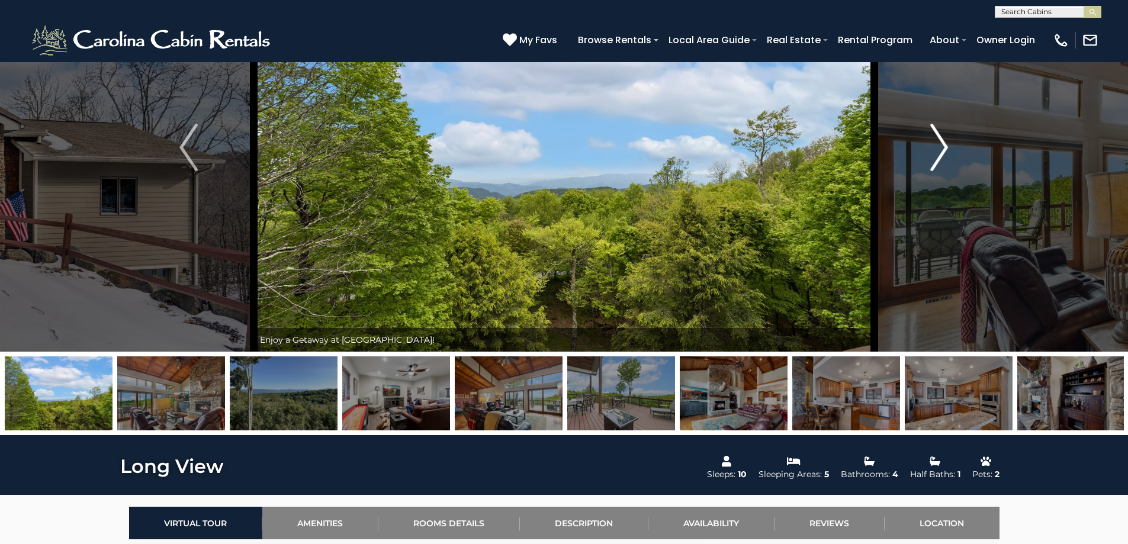
click at [934, 158] on img "Next" at bounding box center [940, 147] width 18 height 47
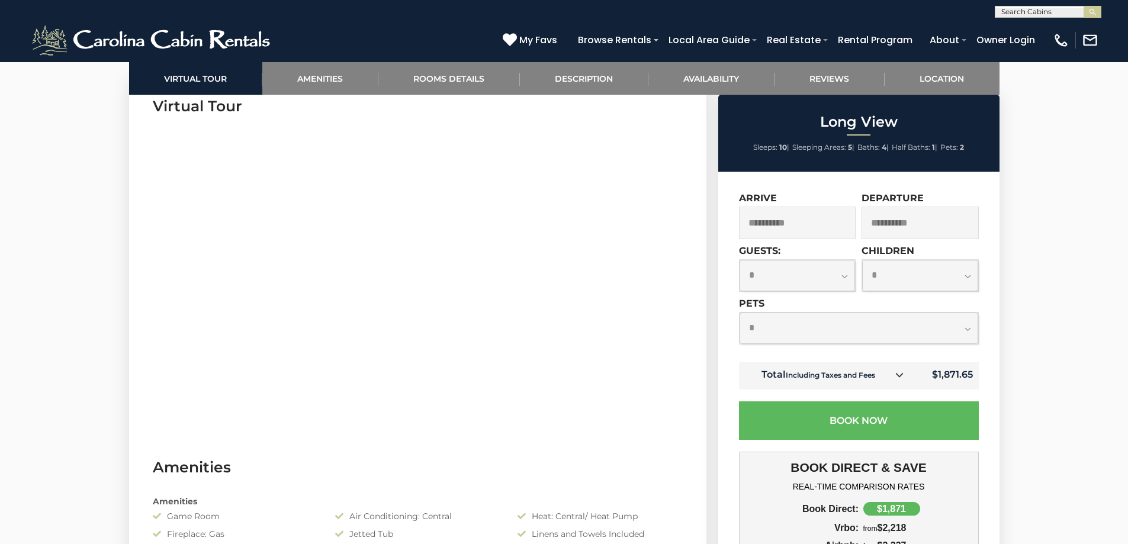
scroll to position [592, 0]
click at [966, 323] on select "**********" at bounding box center [859, 328] width 239 height 31
select select "*"
click at [740, 313] on select "**********" at bounding box center [859, 328] width 239 height 31
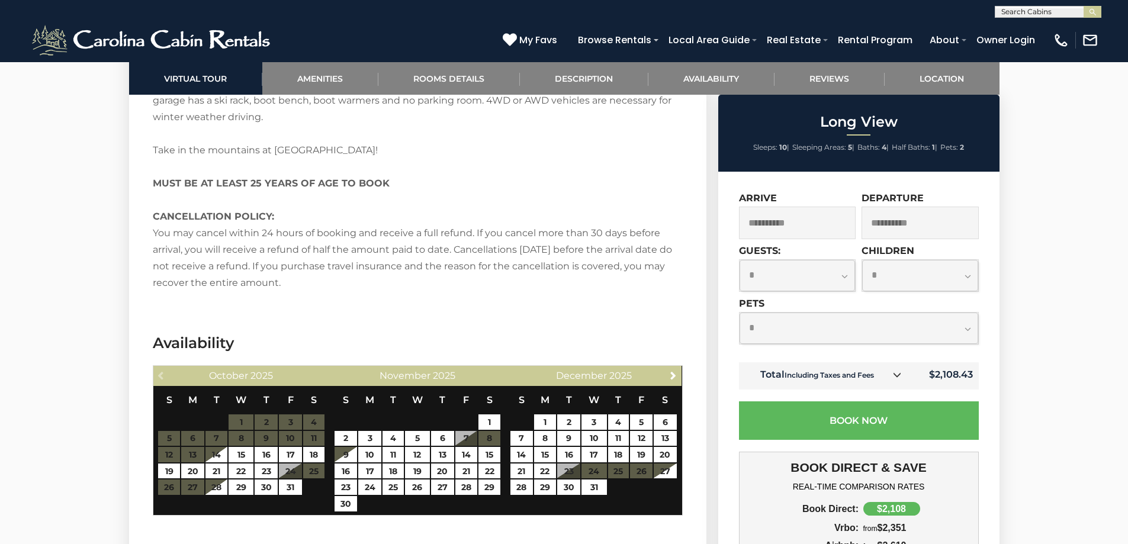
scroll to position [2369, 0]
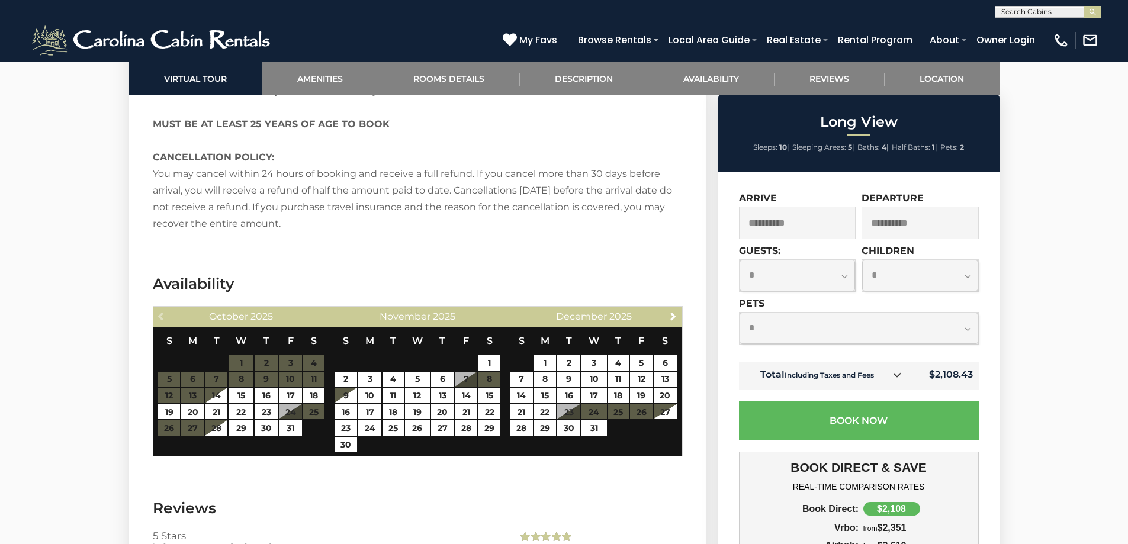
click at [899, 377] on icon at bounding box center [897, 375] width 8 height 8
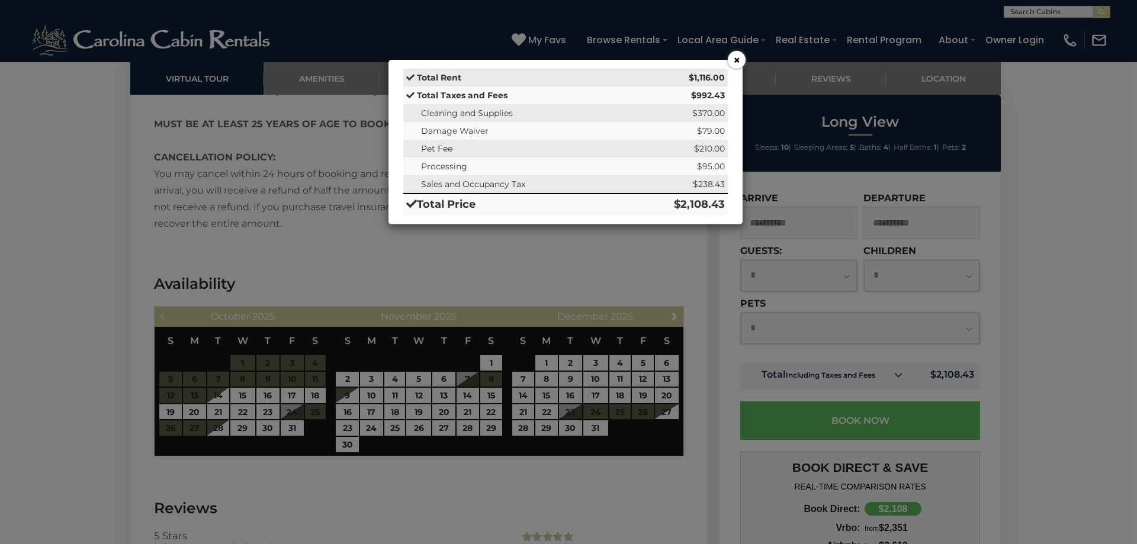
click at [733, 60] on button "×" at bounding box center [737, 60] width 18 height 18
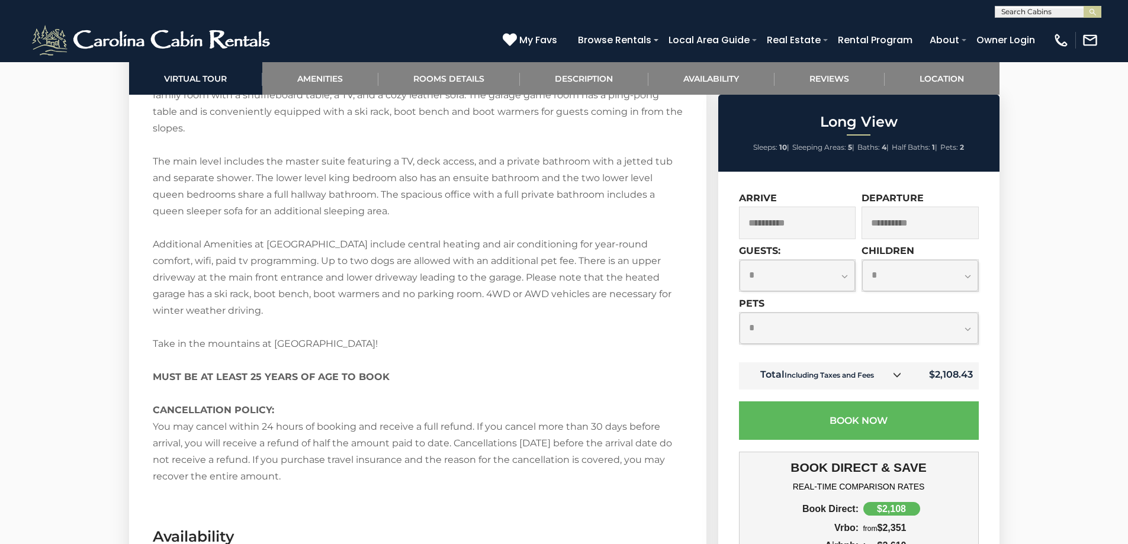
scroll to position [2053, 0]
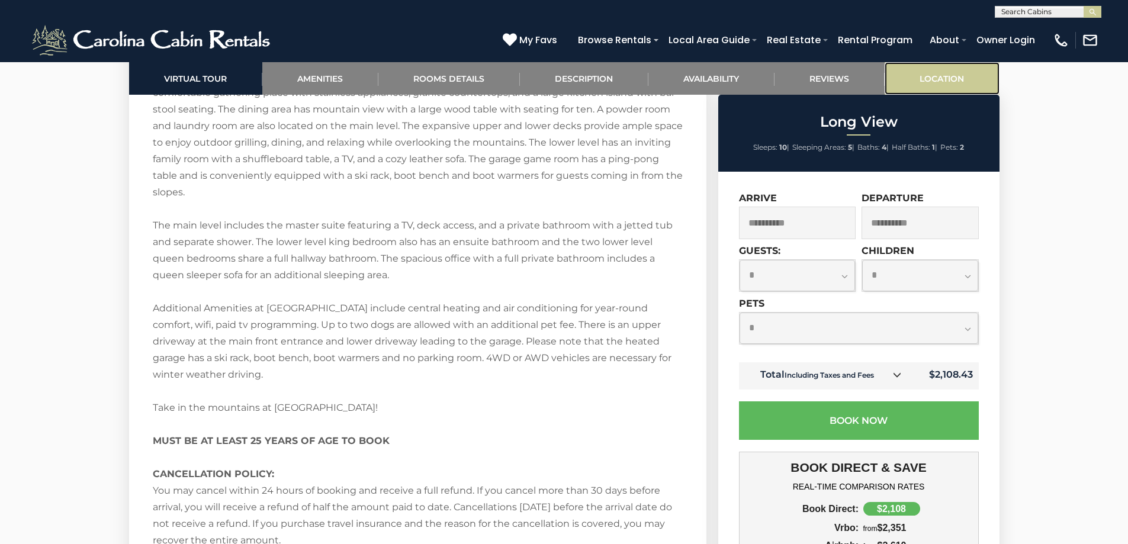
click at [934, 73] on link "Location" at bounding box center [942, 78] width 115 height 33
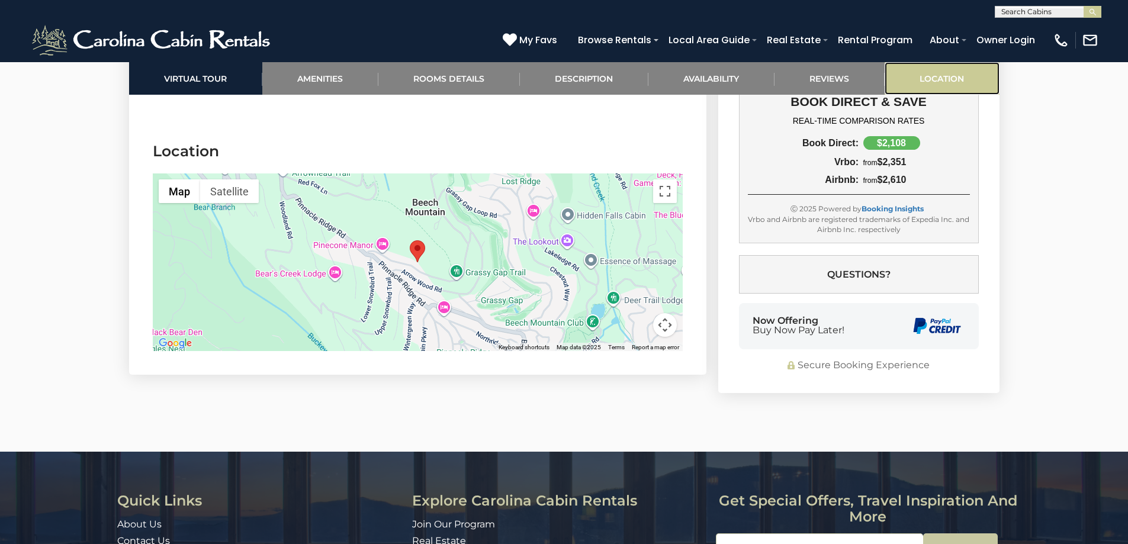
scroll to position [3174, 0]
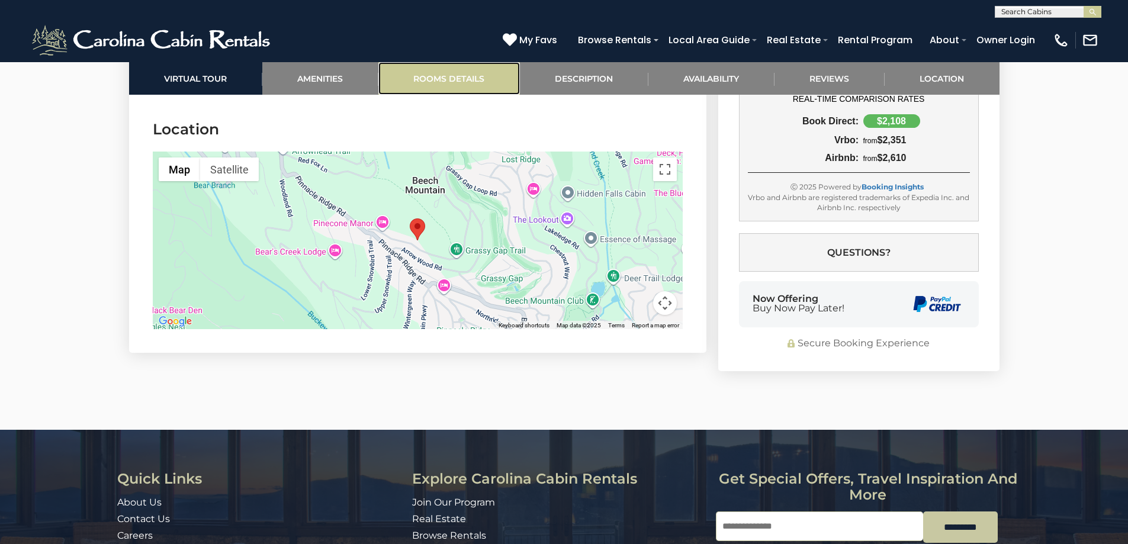
click at [470, 79] on link "Rooms Details" at bounding box center [450, 78] width 142 height 33
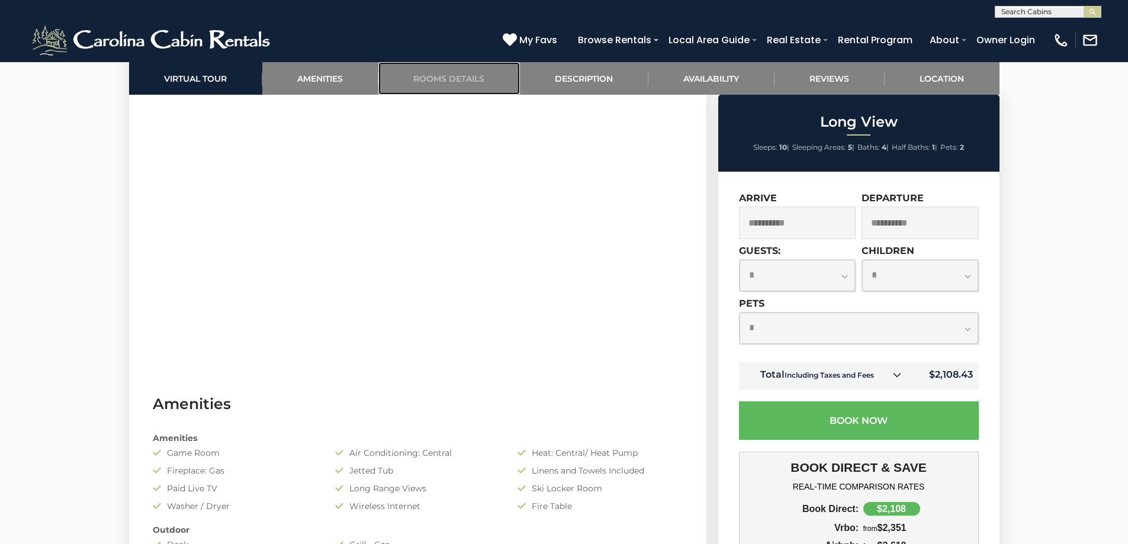
scroll to position [663, 0]
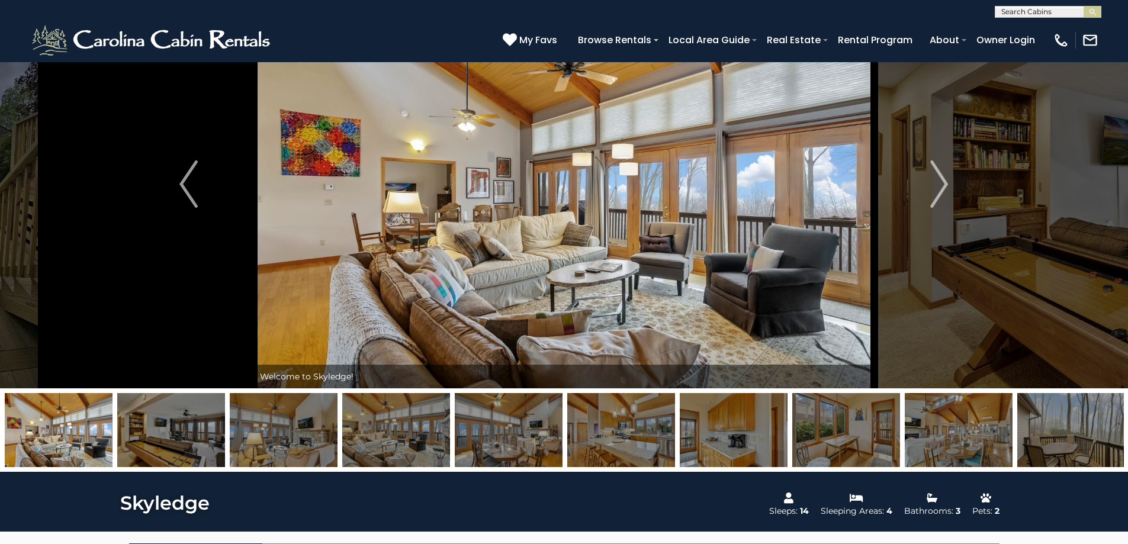
scroll to position [59, 0]
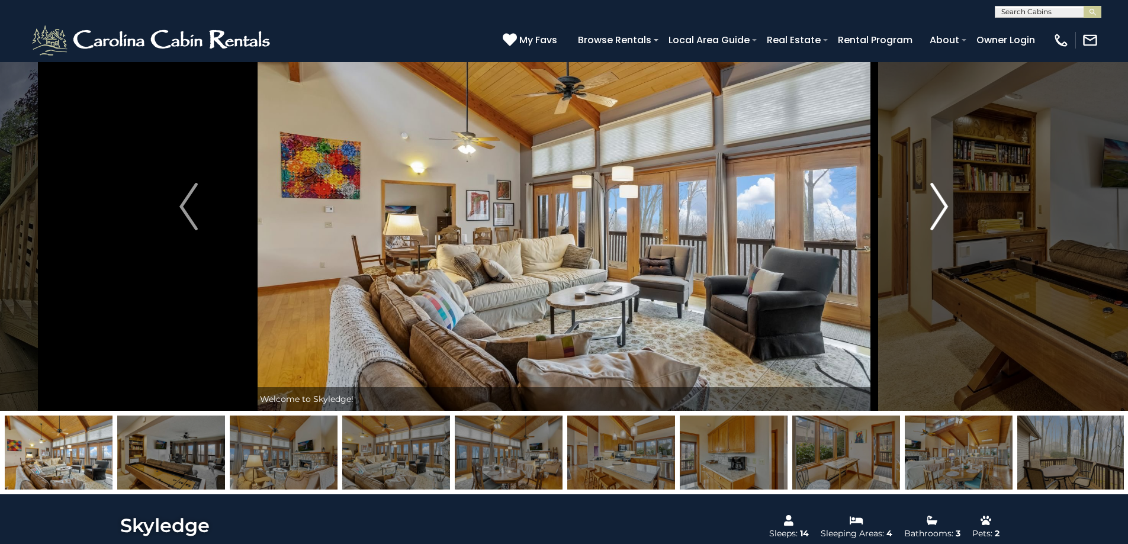
click at [936, 224] on img "Next" at bounding box center [940, 206] width 18 height 47
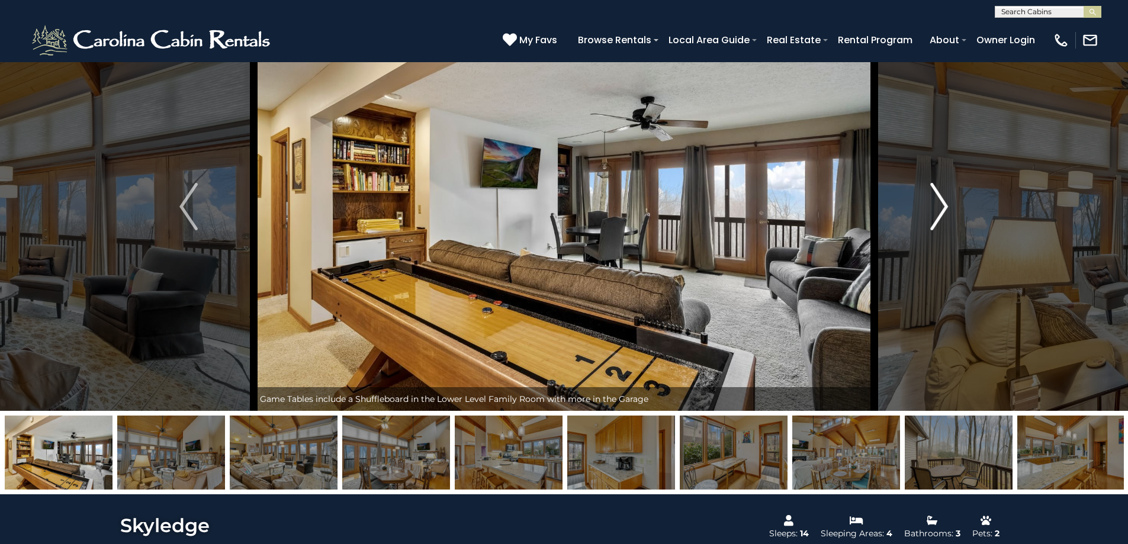
click at [936, 224] on img "Next" at bounding box center [940, 206] width 18 height 47
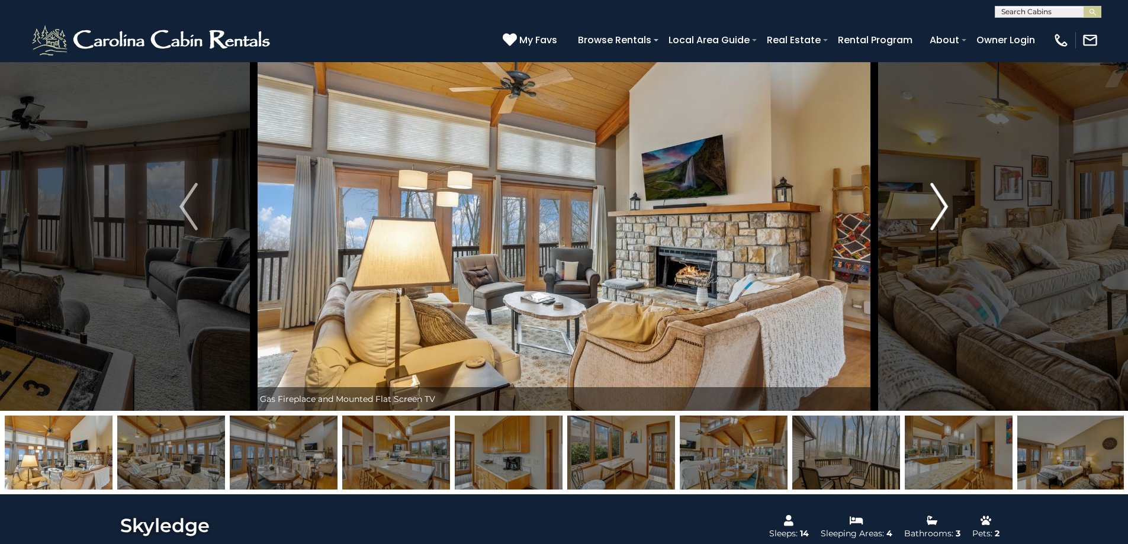
click at [936, 224] on img "Next" at bounding box center [940, 206] width 18 height 47
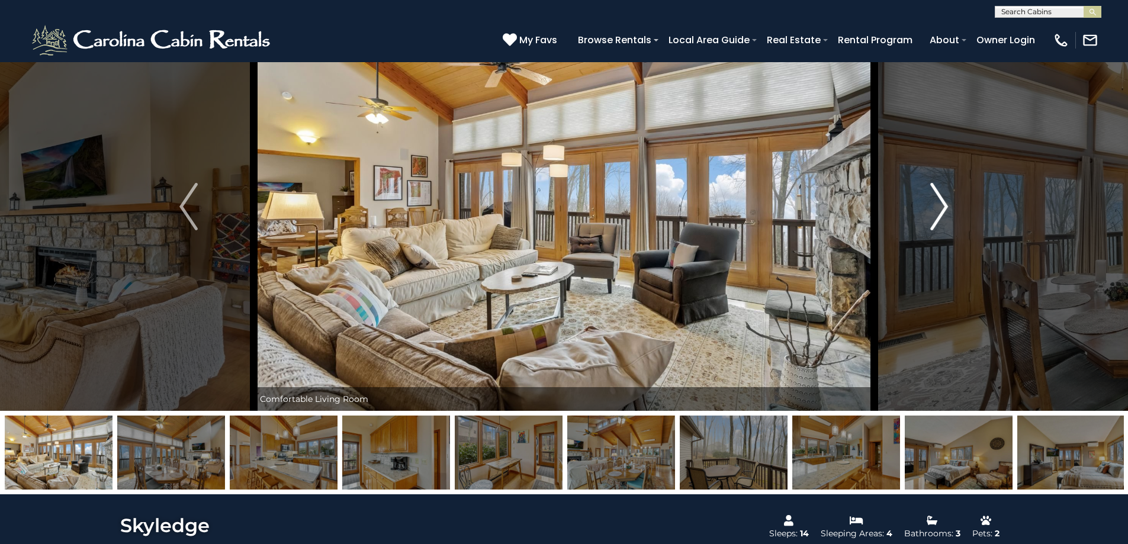
click at [936, 224] on img "Next" at bounding box center [940, 206] width 18 height 47
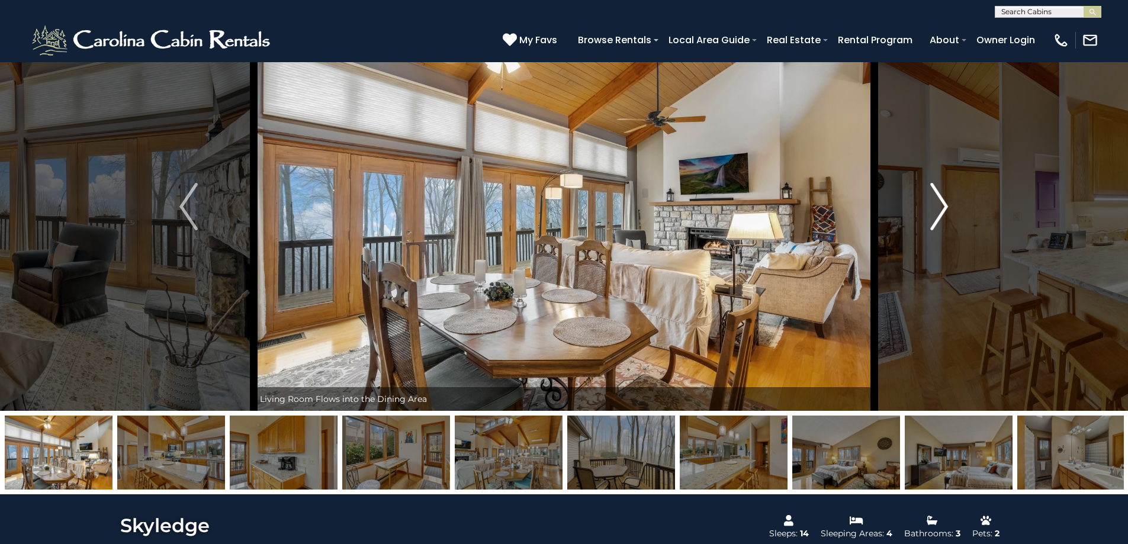
click at [936, 224] on img "Next" at bounding box center [940, 206] width 18 height 47
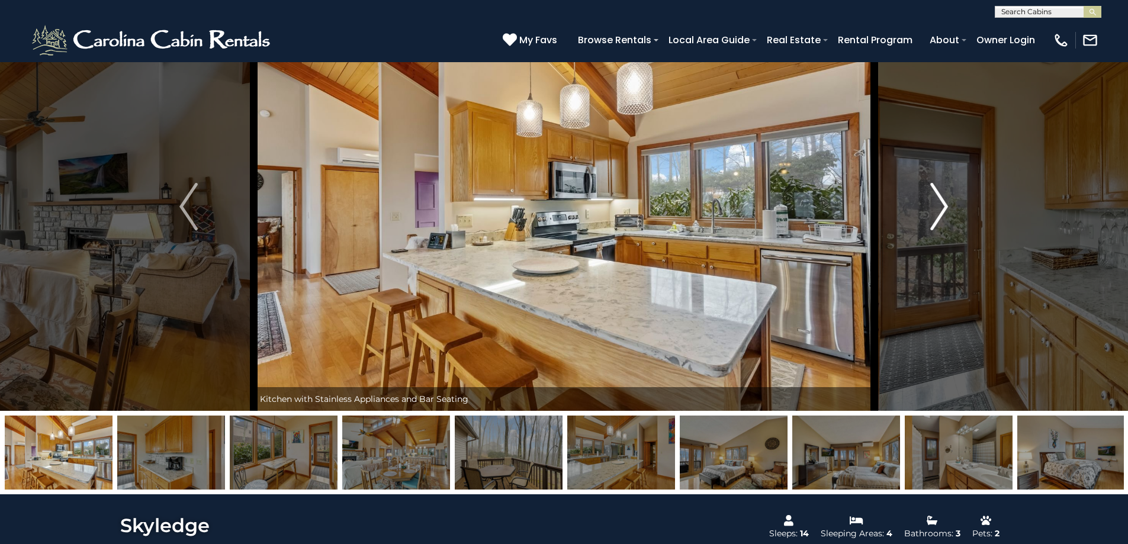
click at [936, 224] on img "Next" at bounding box center [940, 206] width 18 height 47
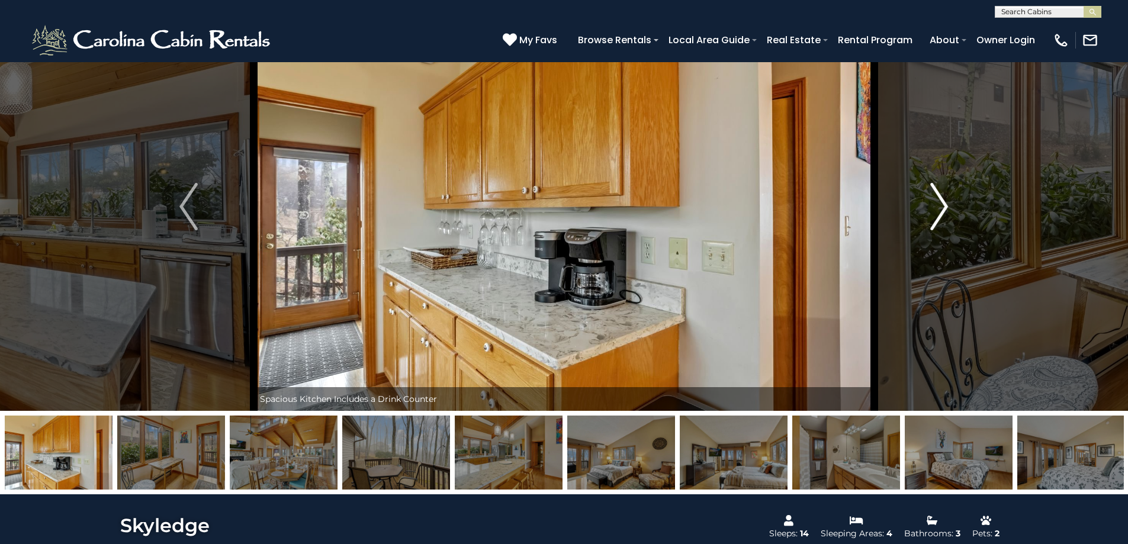
click at [936, 224] on img "Next" at bounding box center [940, 206] width 18 height 47
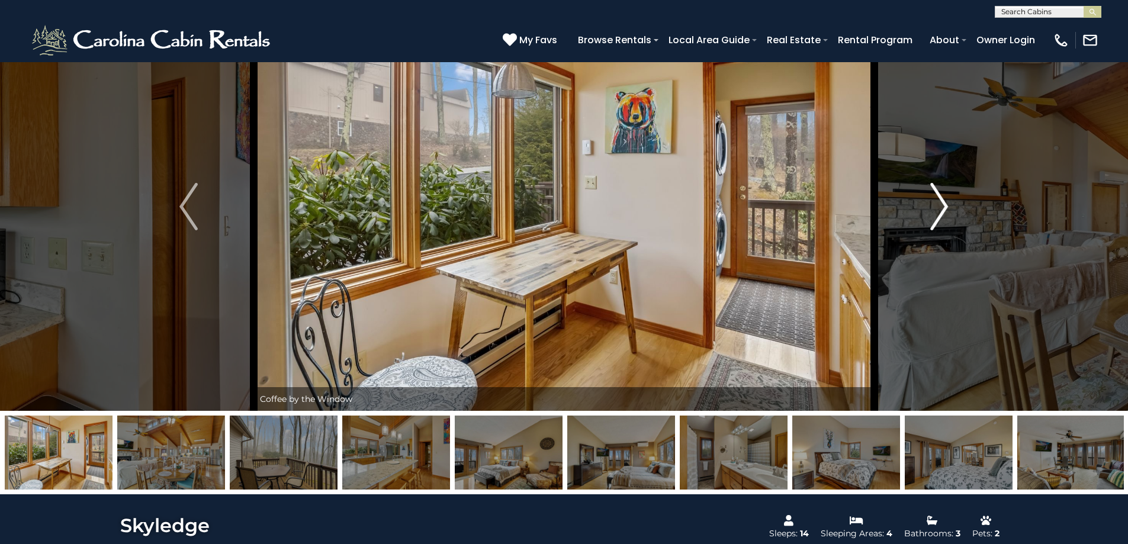
click at [936, 224] on img "Next" at bounding box center [940, 206] width 18 height 47
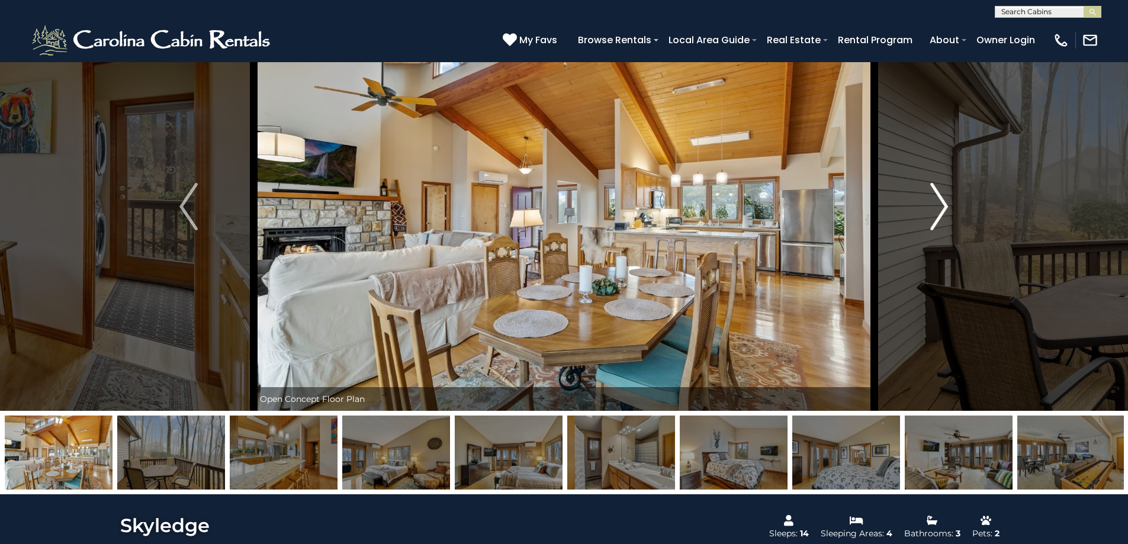
click at [936, 224] on img "Next" at bounding box center [940, 206] width 18 height 47
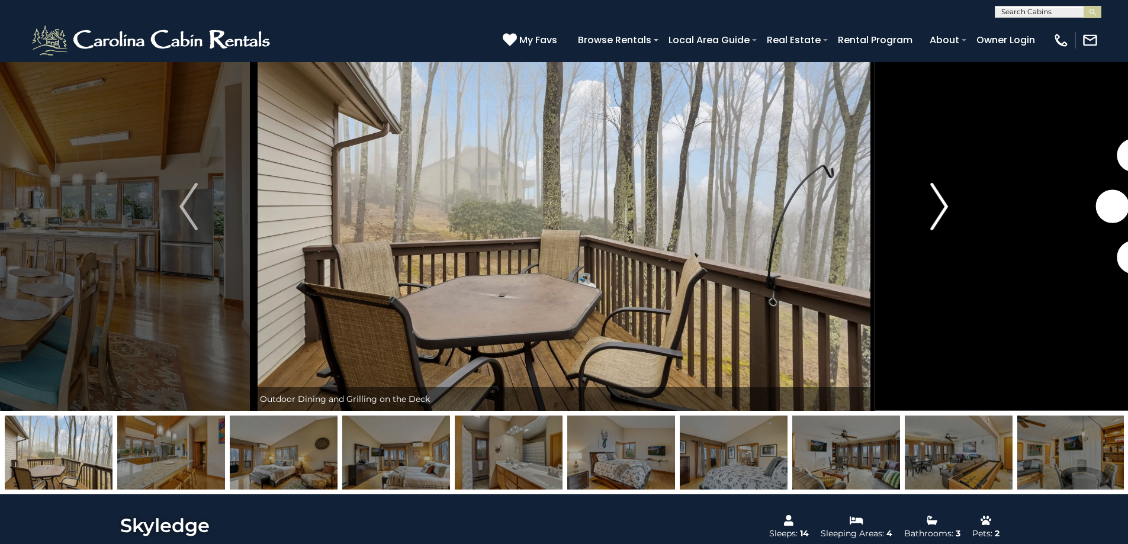
click at [936, 224] on img "Next" at bounding box center [940, 206] width 18 height 47
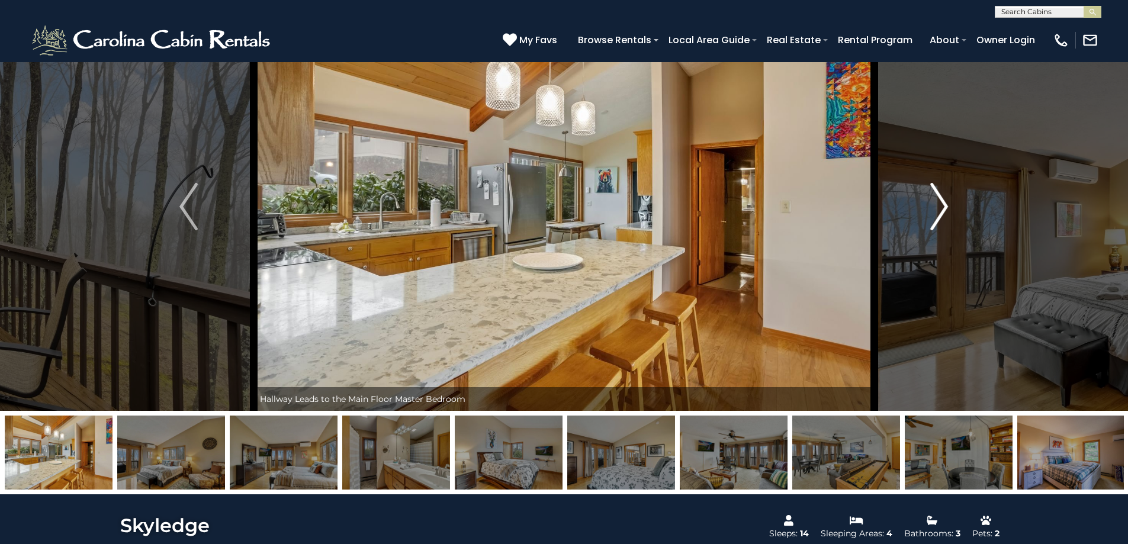
click at [936, 224] on img "Next" at bounding box center [940, 206] width 18 height 47
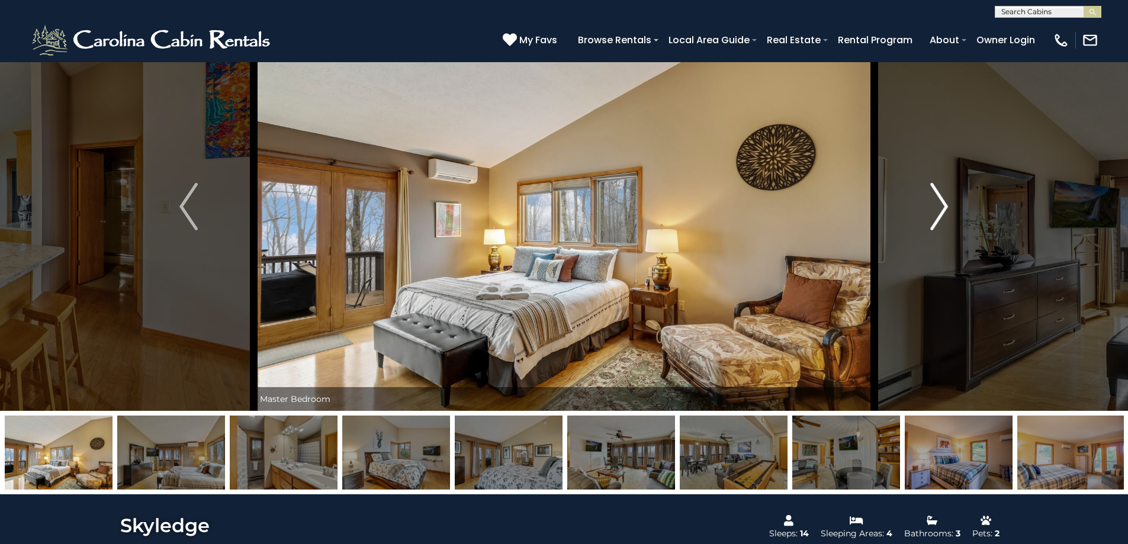
click at [936, 224] on img "Next" at bounding box center [940, 206] width 18 height 47
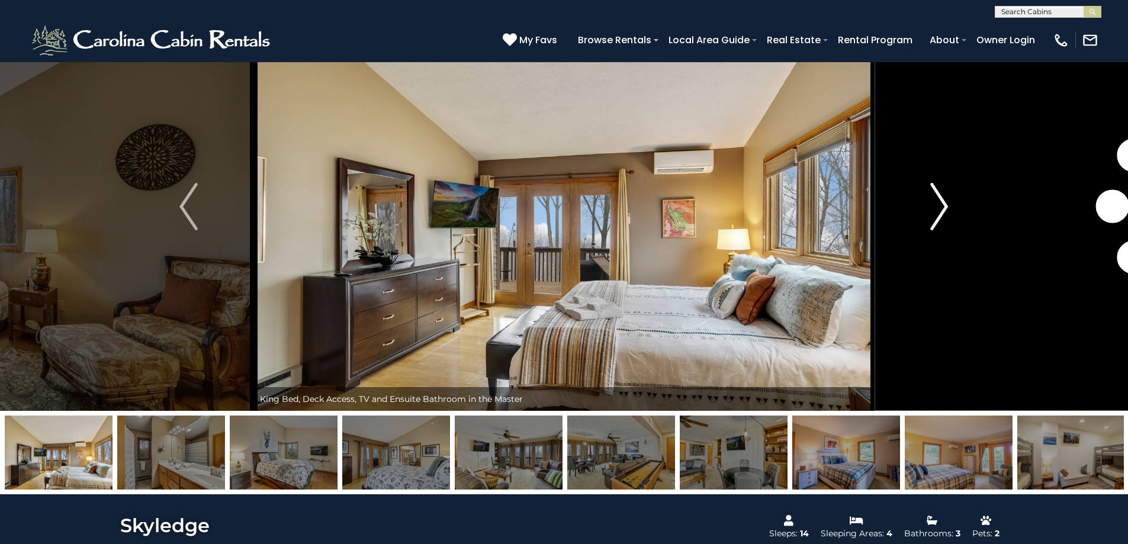
click at [936, 224] on img "Next" at bounding box center [940, 206] width 18 height 47
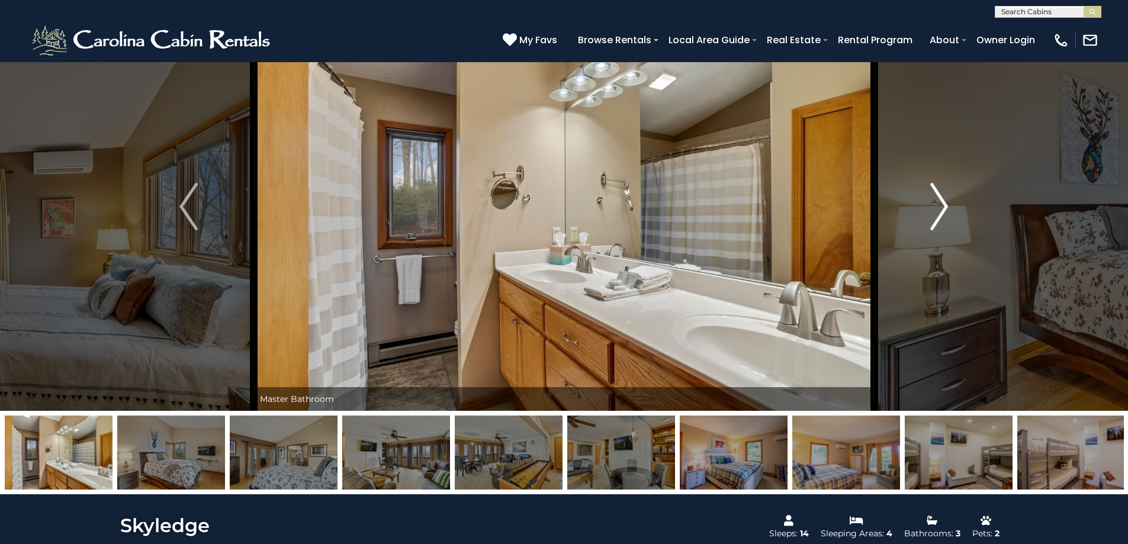
click at [936, 224] on img "Next" at bounding box center [940, 206] width 18 height 47
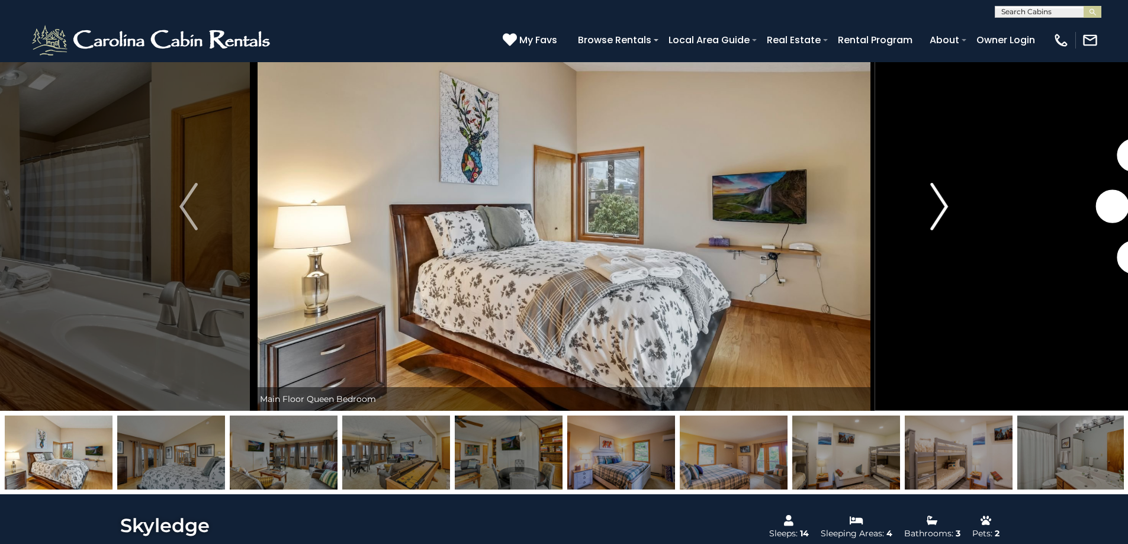
click at [936, 224] on img "Next" at bounding box center [940, 206] width 18 height 47
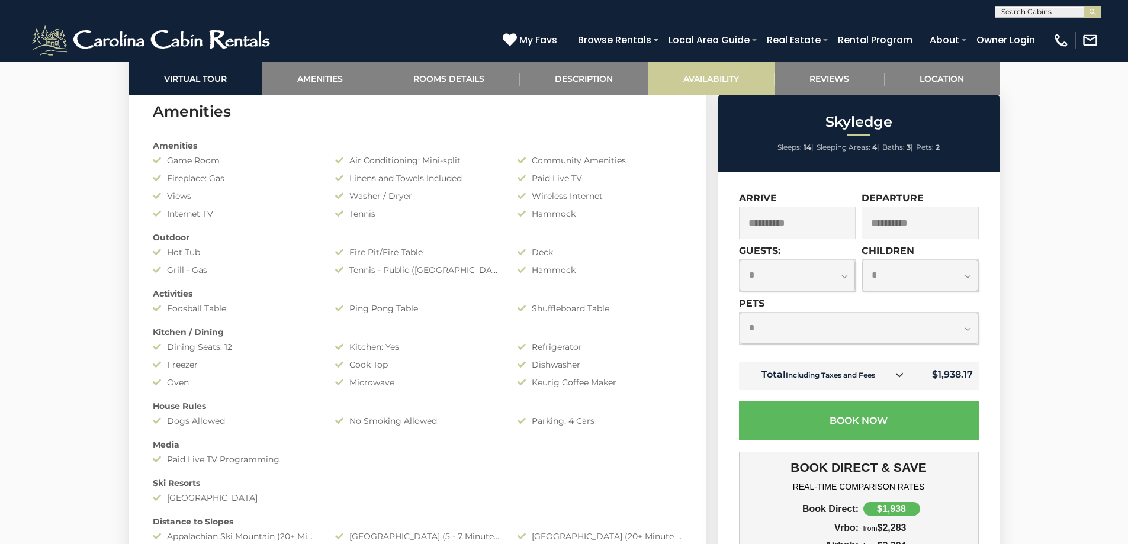
scroll to position [889, 0]
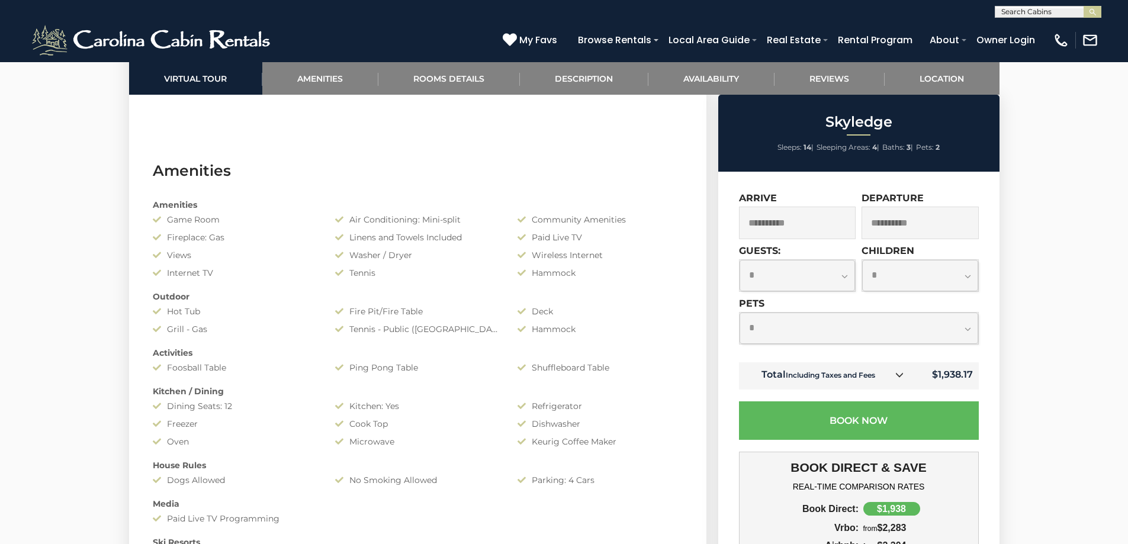
click at [906, 325] on select "**********" at bounding box center [859, 328] width 239 height 31
select select "*"
click at [740, 313] on select "**********" at bounding box center [859, 328] width 239 height 31
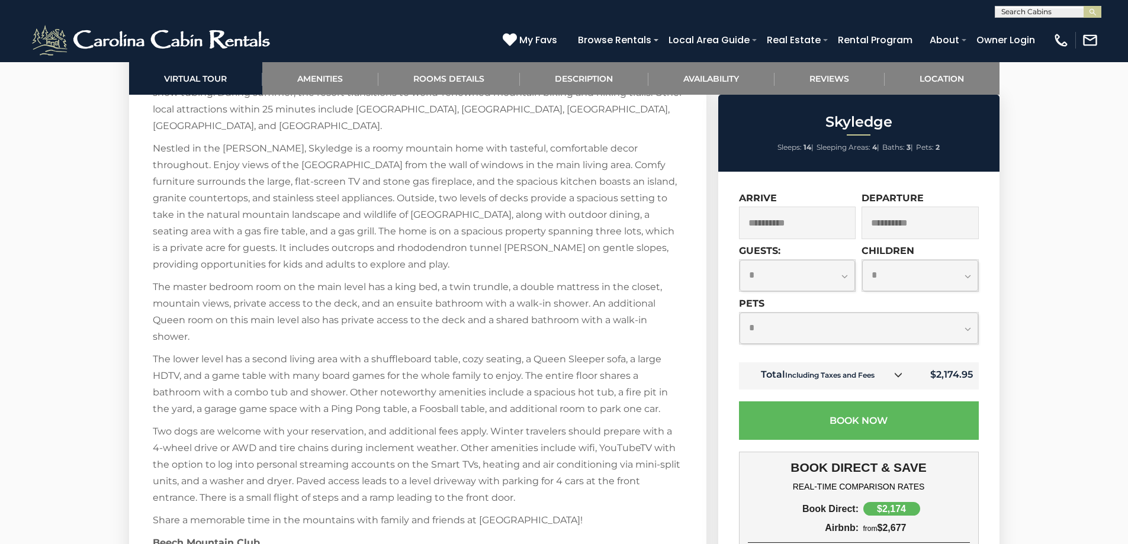
scroll to position [1836, 0]
click at [490, 75] on link "Rooms Details" at bounding box center [450, 78] width 142 height 33
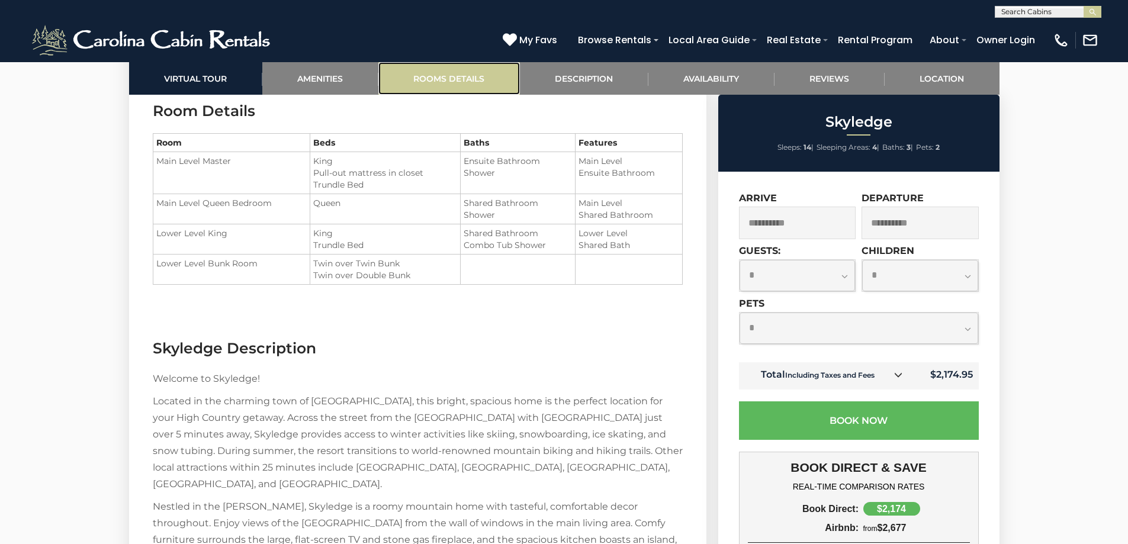
scroll to position [1469, 0]
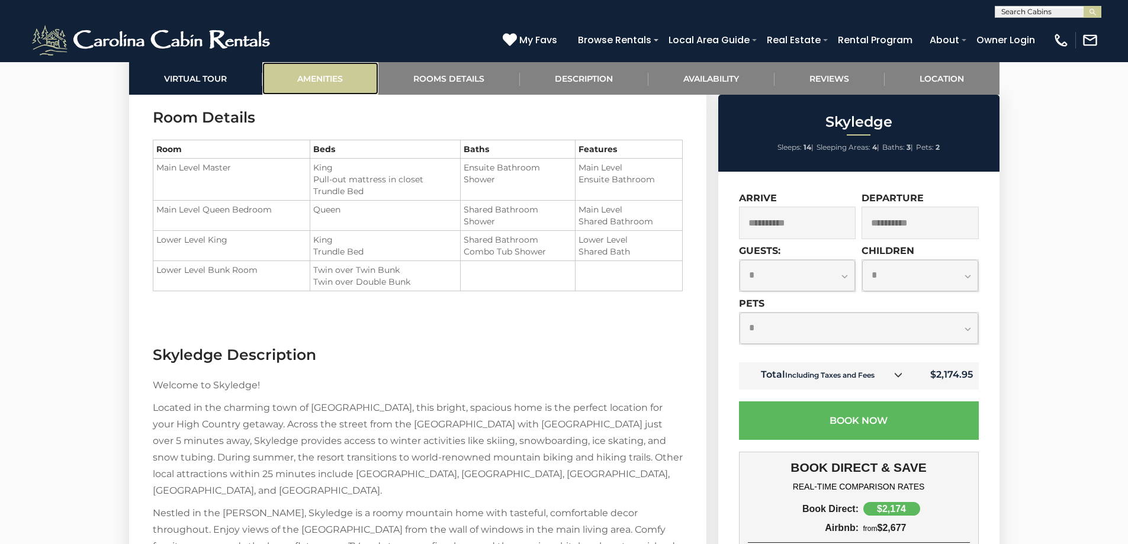
click at [326, 73] on link "Amenities" at bounding box center [320, 78] width 116 height 33
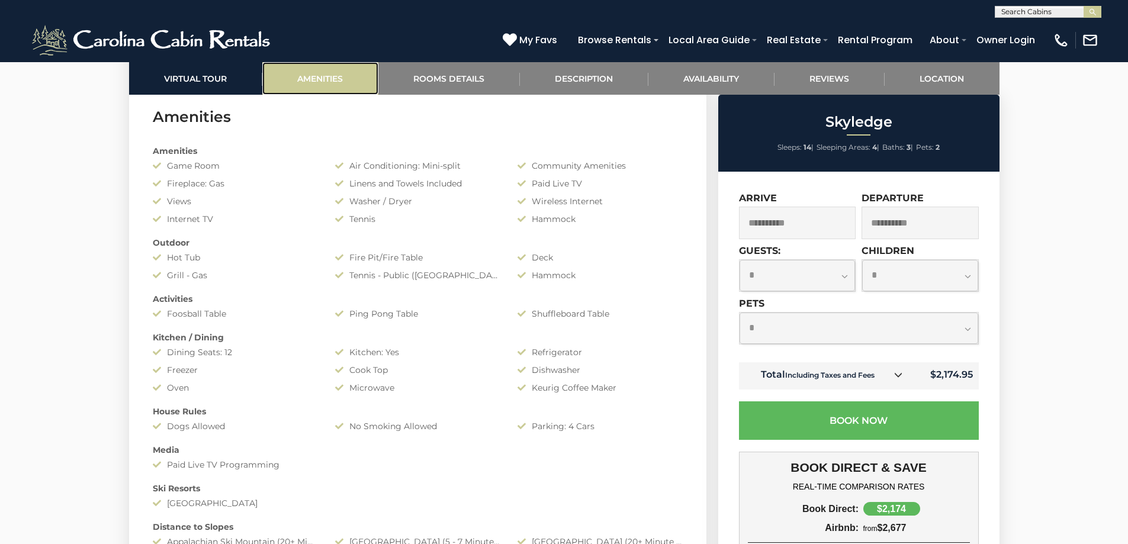
scroll to position [942, 0]
click at [569, 78] on link "Description" at bounding box center [584, 78] width 129 height 33
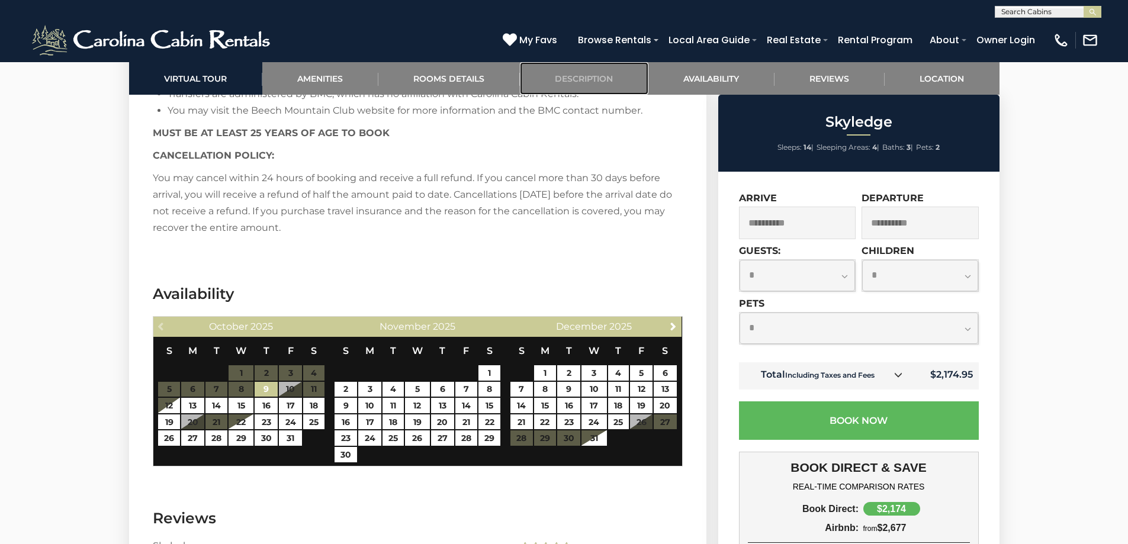
scroll to position [2536, 0]
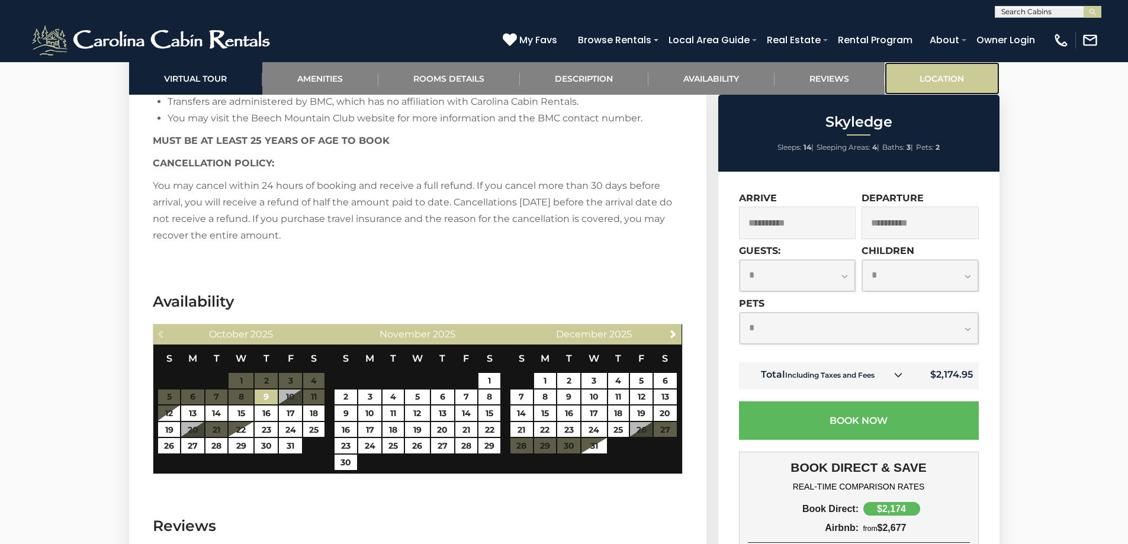
click at [936, 73] on link "Location" at bounding box center [942, 78] width 115 height 33
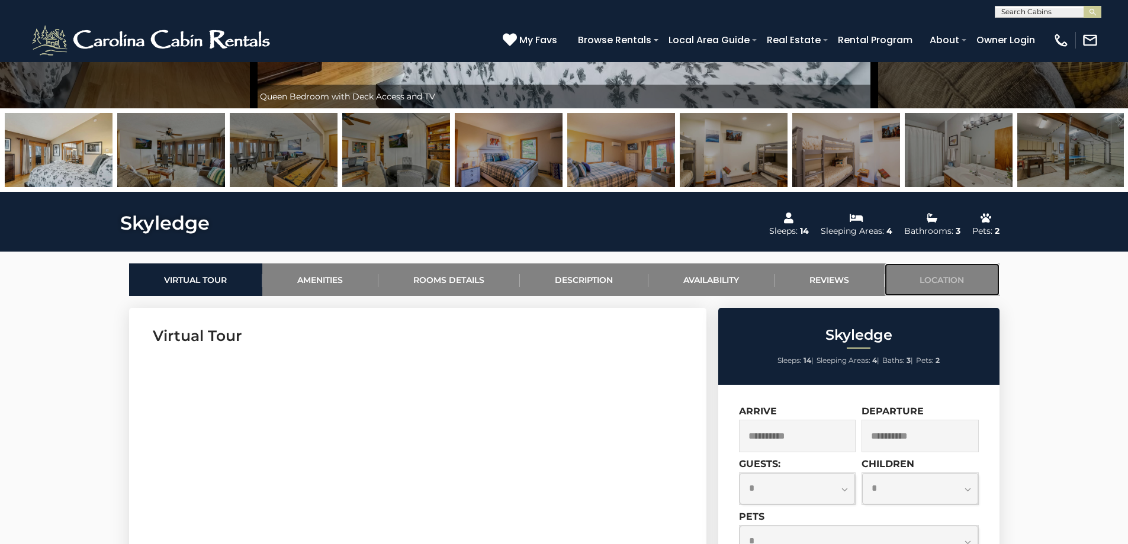
scroll to position [125, 0]
